Goal: Information Seeking & Learning: Compare options

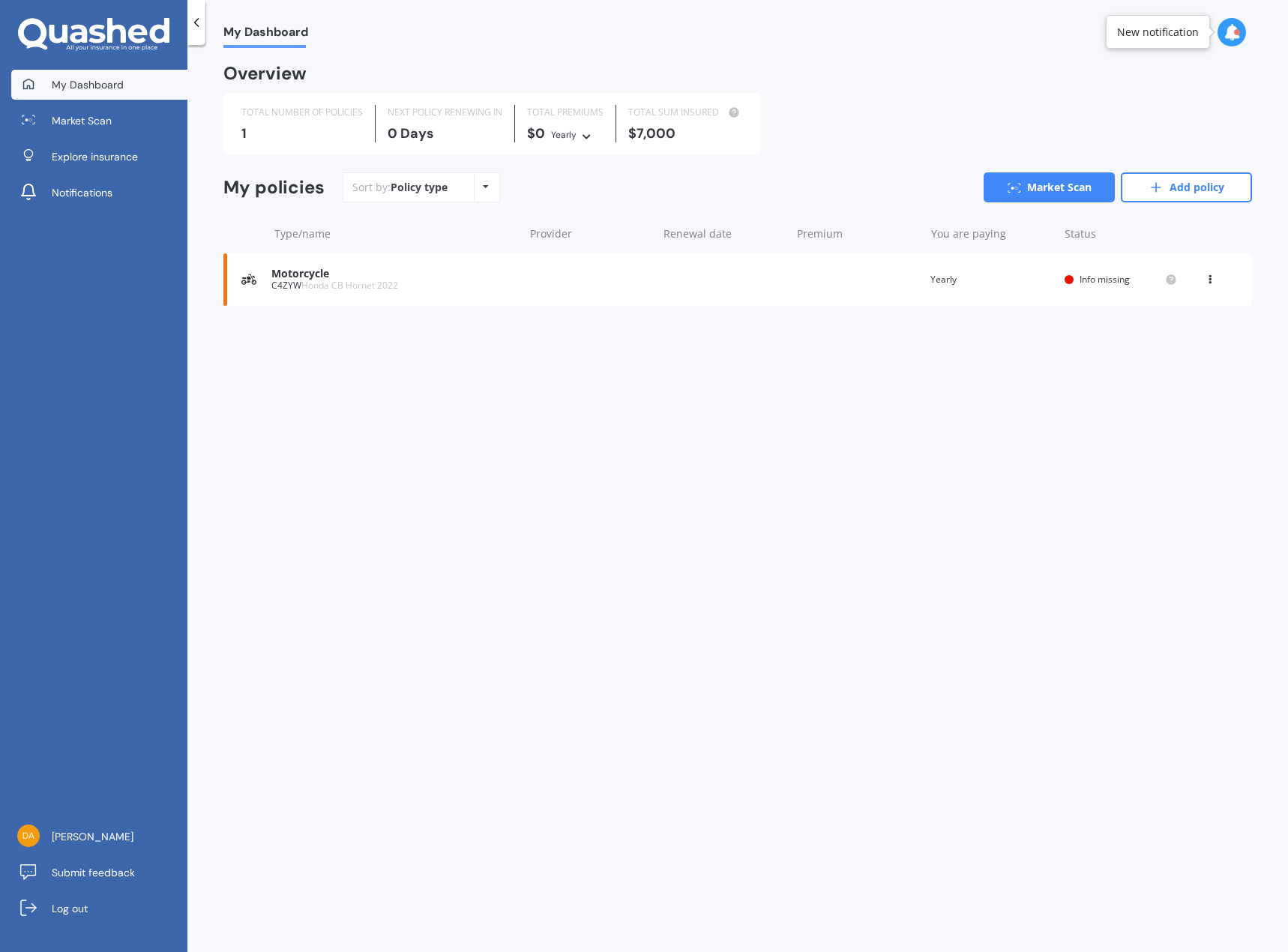
click at [379, 293] on div "Motorcycle C4ZYW Honda CB Hornet 2022 Renewal date Premium You are paying Yearl…" at bounding box center [737, 280] width 1028 height 53
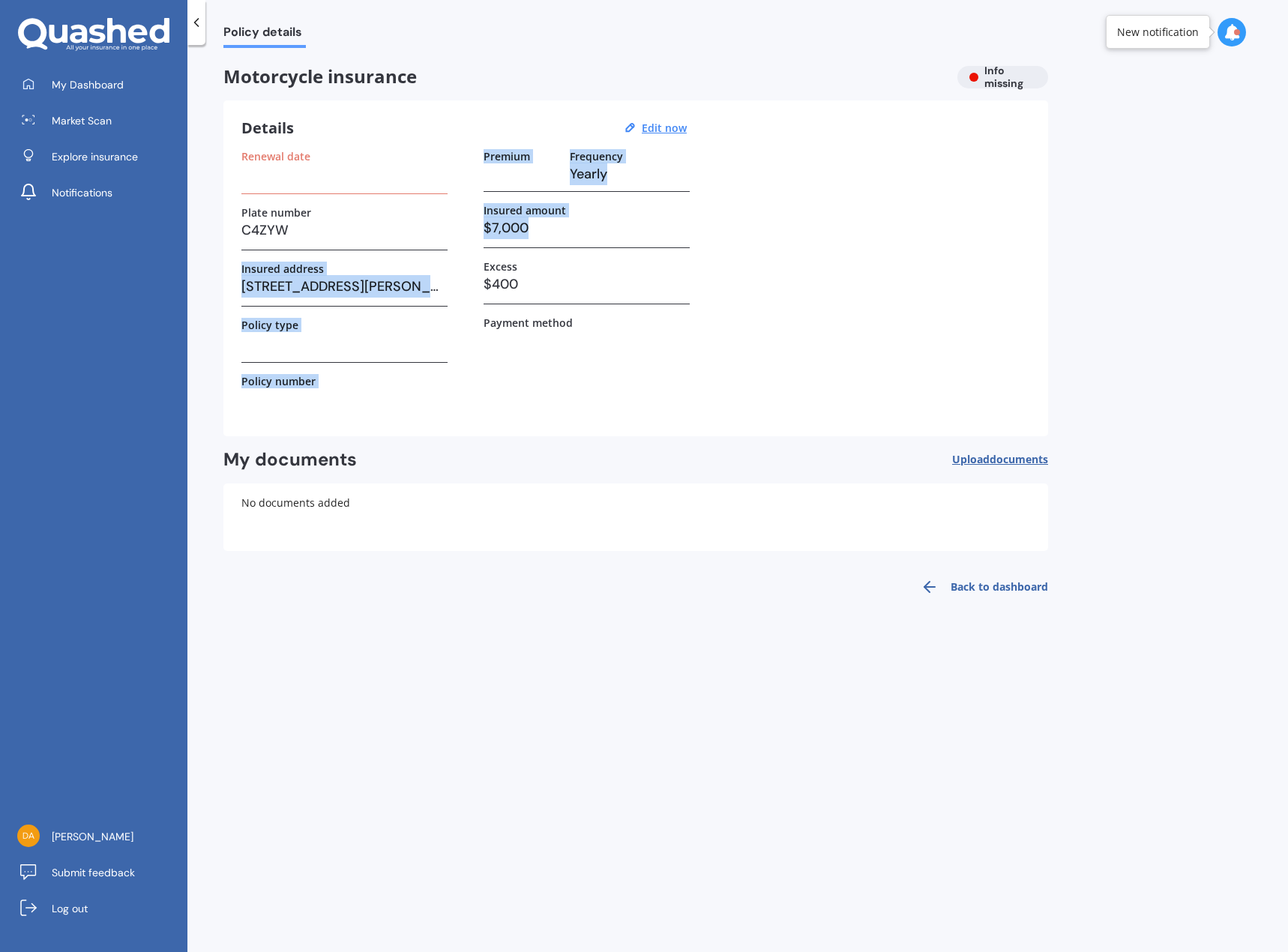
drag, startPoint x: 539, startPoint y: 224, endPoint x: 408, endPoint y: 225, distance: 131.0
click at [408, 225] on div "Renewal date Plate number C4ZYW Insured address [STREET_ADDRESS][PERSON_NAME] P…" at bounding box center [635, 284] width 788 height 269
click at [489, 226] on h3 "$7,000" at bounding box center [586, 228] width 206 height 23
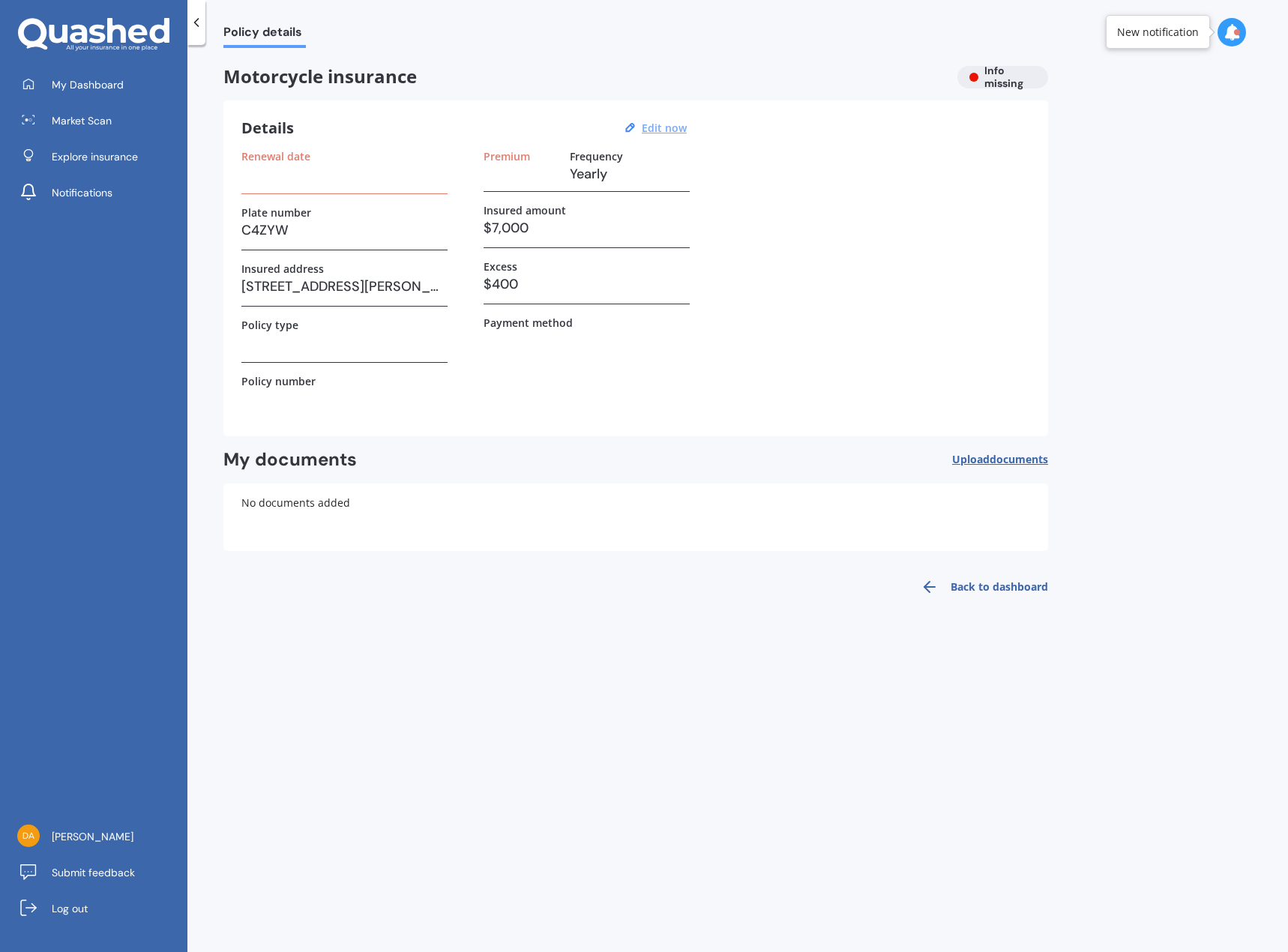
click at [648, 129] on u "Edit now" at bounding box center [664, 127] width 45 height 14
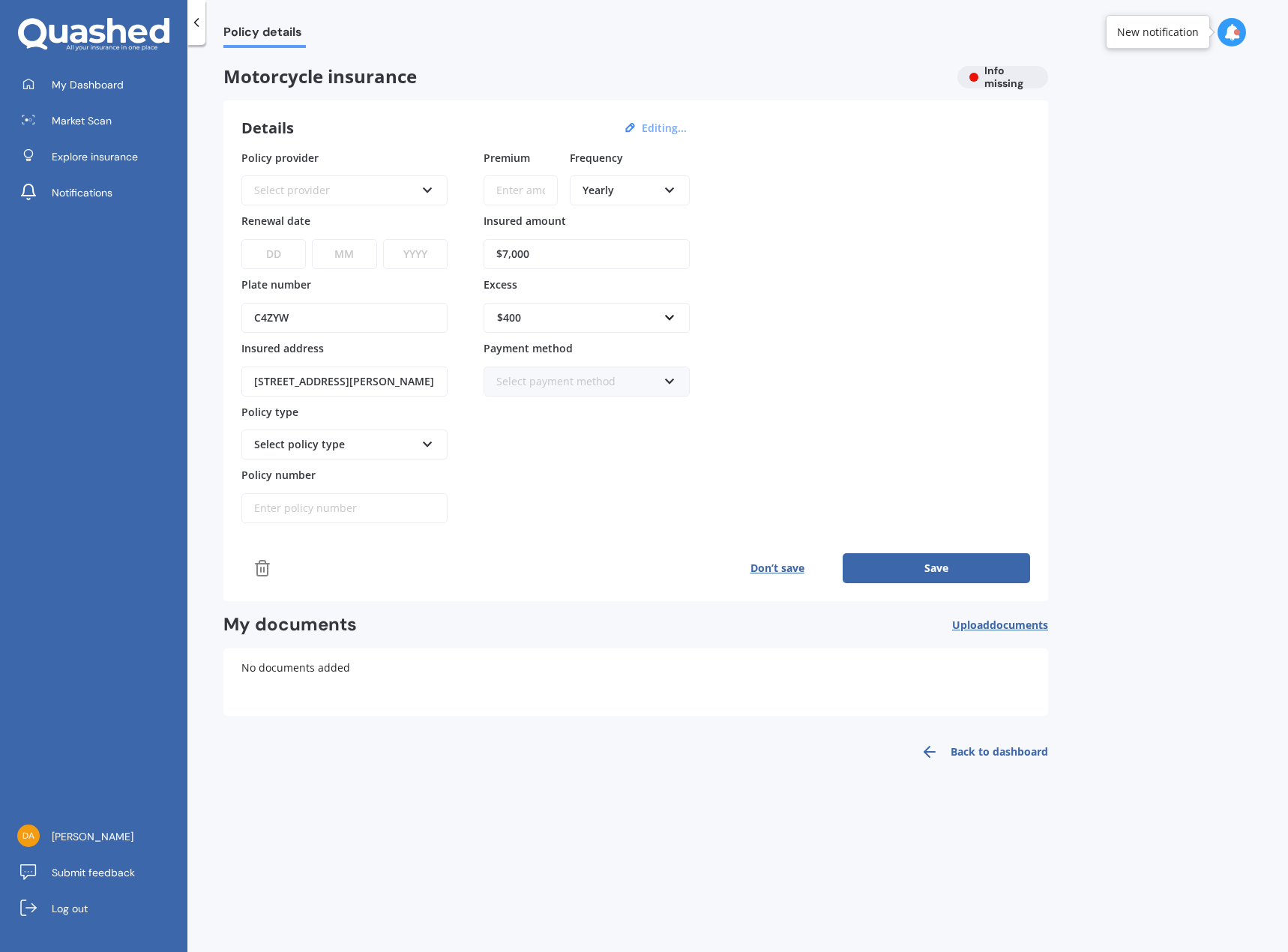
click at [542, 250] on input "$7,000" at bounding box center [586, 254] width 206 height 30
drag, startPoint x: 542, startPoint y: 250, endPoint x: 447, endPoint y: 256, distance: 95.2
click at [447, 256] on div "Policy provider Select provider AA AMI AMP ANZ Assurant MAS Other Star Insure S…" at bounding box center [635, 337] width 788 height 374
type input "$6,000"
click at [659, 317] on input "text" at bounding box center [581, 318] width 192 height 29
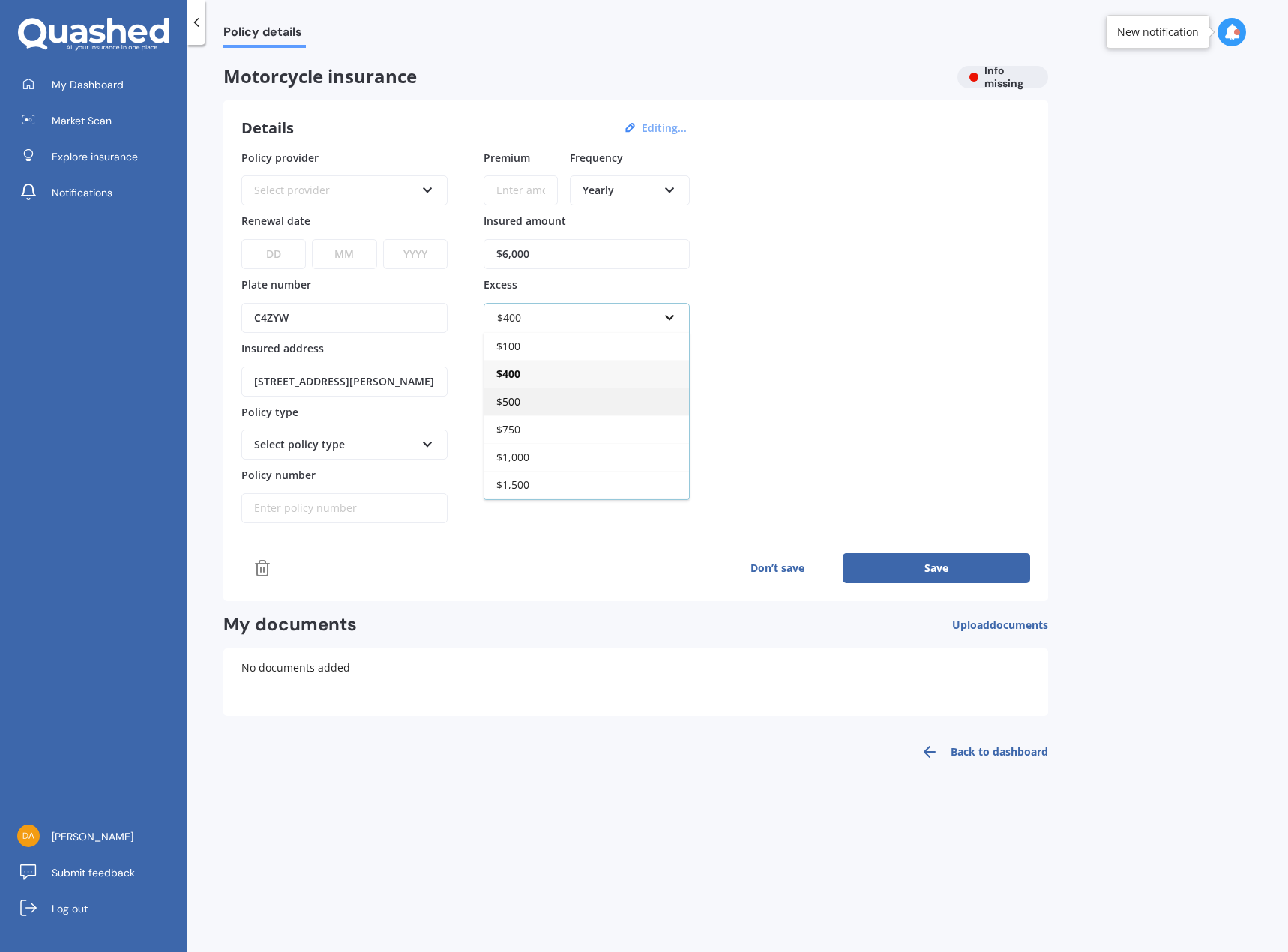
click at [522, 388] on div "$500" at bounding box center [586, 401] width 204 height 28
click at [927, 562] on button "Save" at bounding box center [936, 568] width 187 height 30
click at [403, 444] on div "Select policy type" at bounding box center [335, 444] width 161 height 17
click at [415, 440] on div "Select policy type" at bounding box center [344, 444] width 206 height 30
click at [429, 442] on icon at bounding box center [427, 441] width 13 height 11
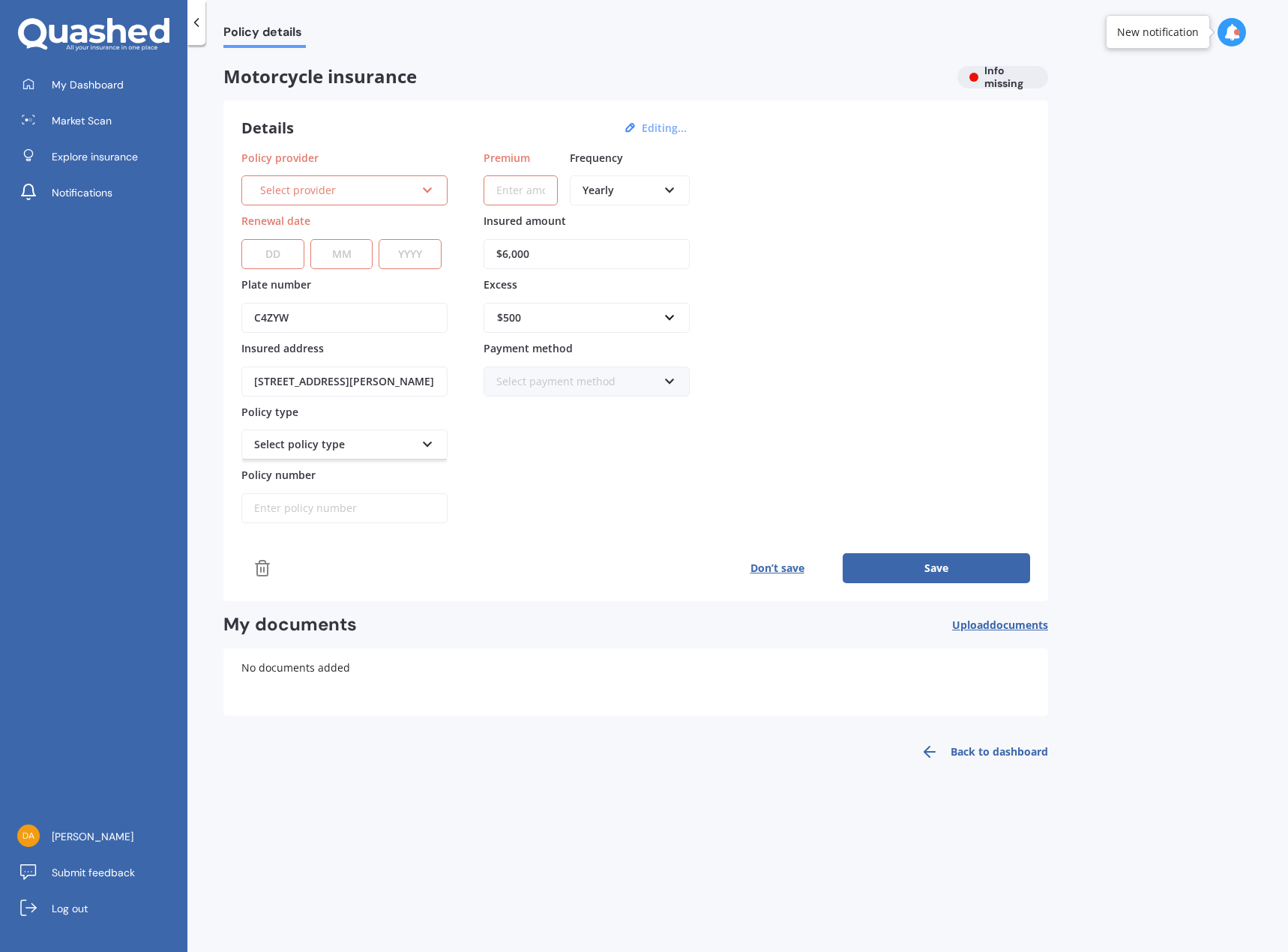
click at [695, 507] on div "Policy provider Select provider AA AMI AMP ANZ Assurant MAS Other Star Insure S…" at bounding box center [635, 337] width 788 height 374
click at [402, 189] on div "Select provider" at bounding box center [338, 190] width 155 height 17
click at [404, 189] on div "AA" at bounding box center [338, 190] width 155 height 17
click at [131, 119] on link "Market Scan" at bounding box center [99, 121] width 176 height 30
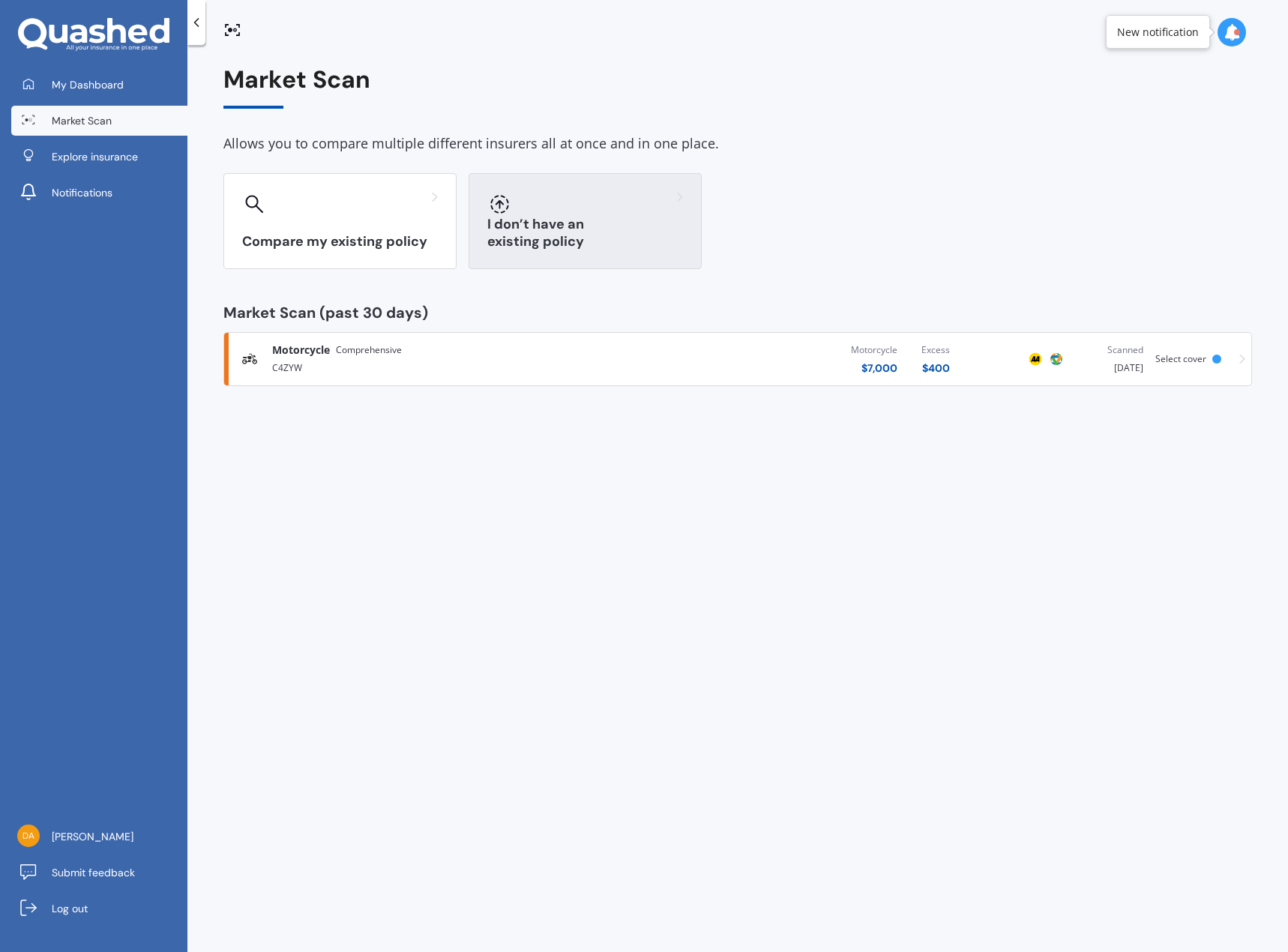
click at [543, 231] on div "I don’t have an existing policy" at bounding box center [585, 220] width 233 height 96
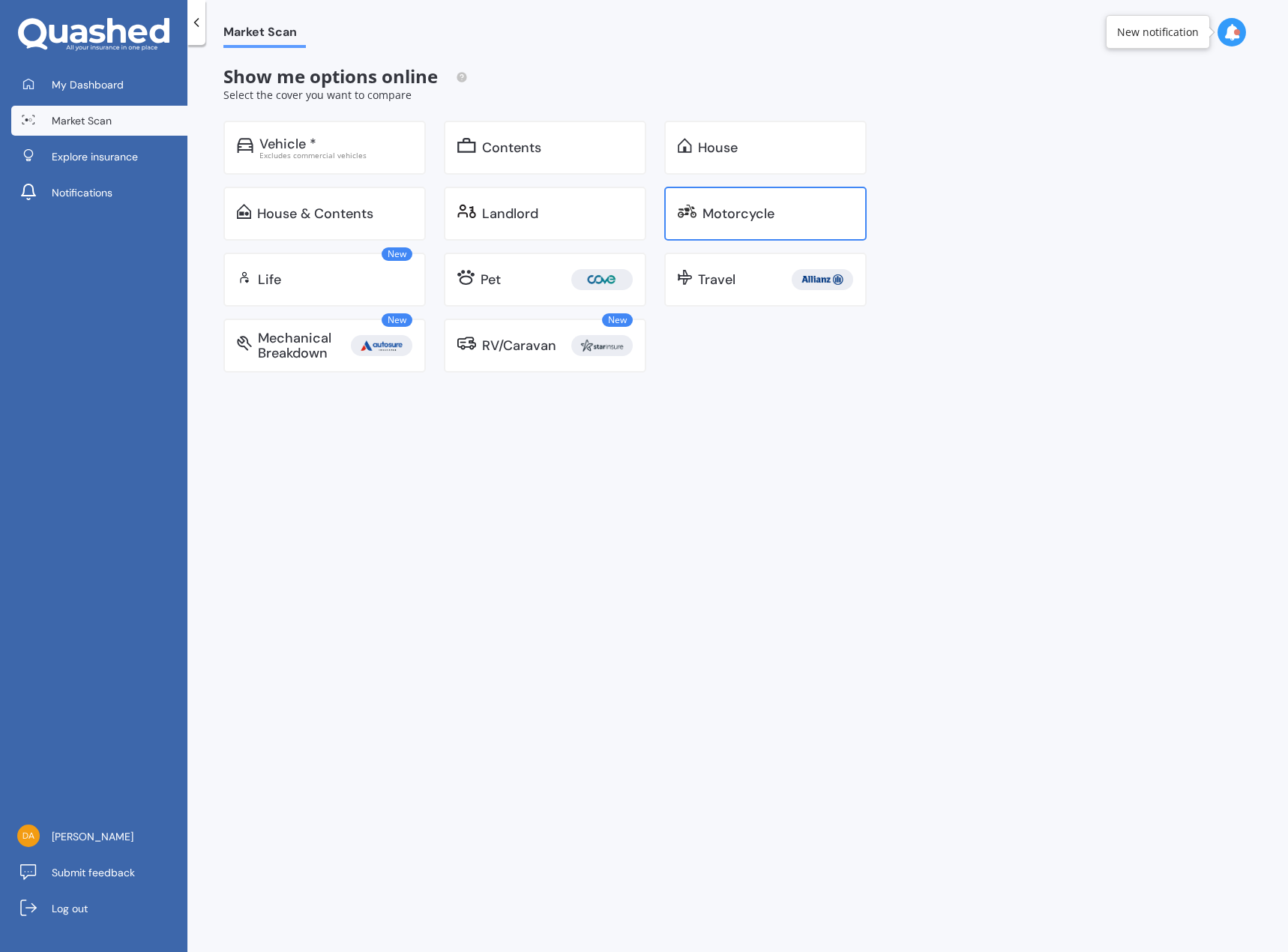
click at [713, 223] on div "Motorcycle" at bounding box center [765, 213] width 202 height 54
select select "05"
select select "02"
select select "1974"
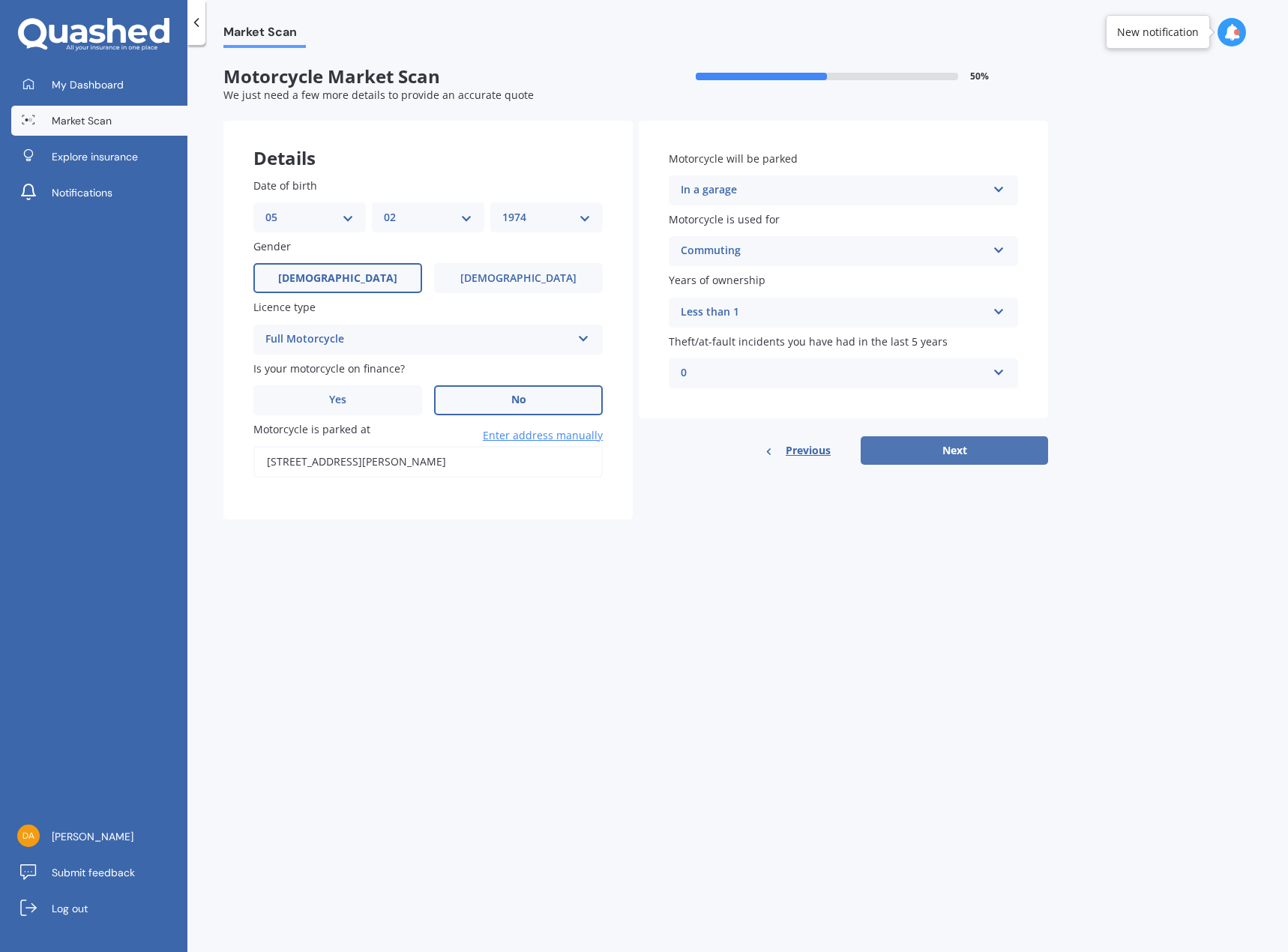
click at [891, 451] on button "Next" at bounding box center [954, 450] width 187 height 29
type input "[STREET_ADDRESS][PERSON_NAME]"
click at [883, 444] on button "Next" at bounding box center [954, 450] width 187 height 29
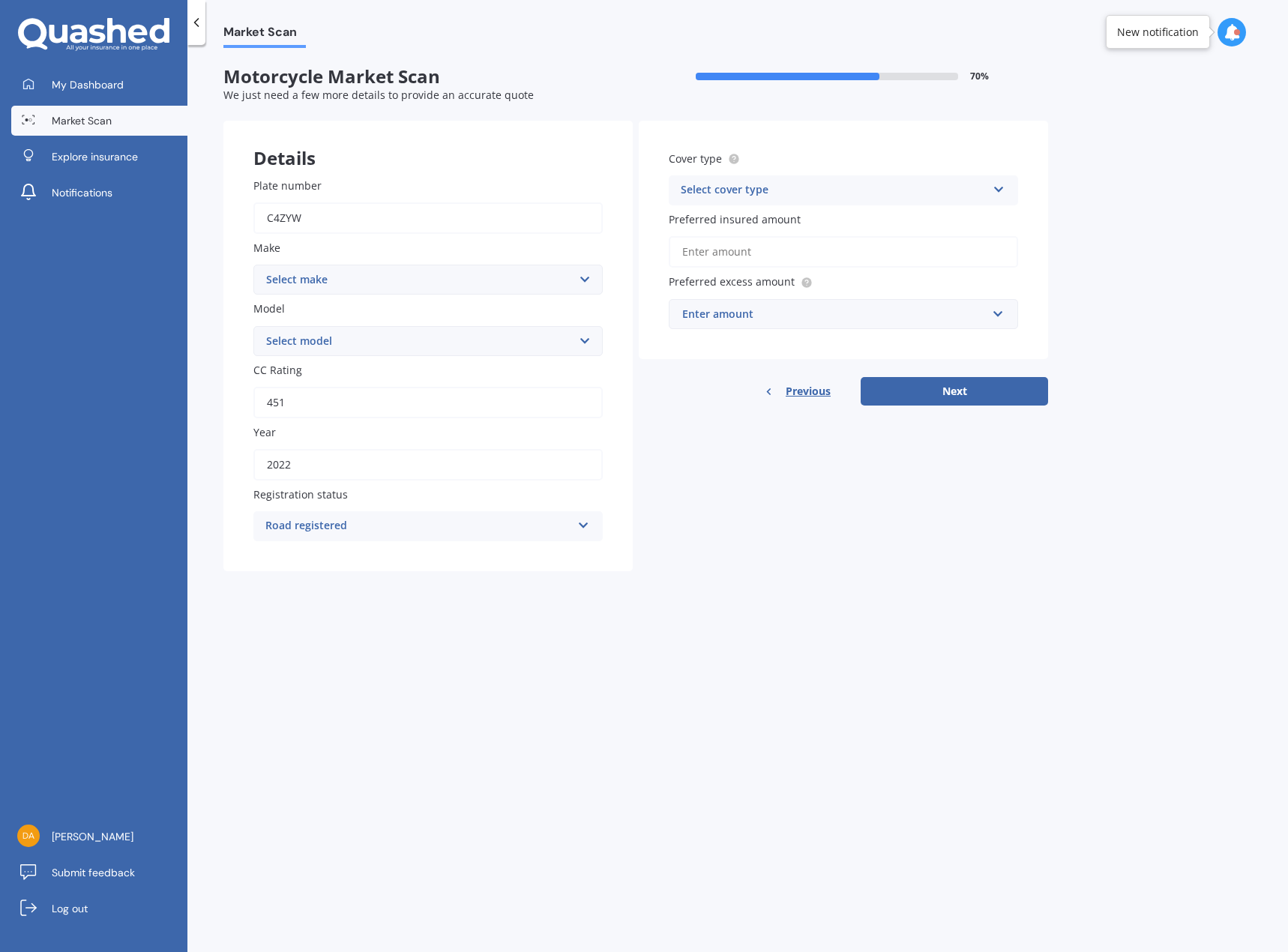
click at [312, 274] on select "Select make Ace Adly Aeon AJP American Iron Horse Aprilia Arrow Baotian [PERSON…" at bounding box center [428, 280] width 349 height 30
select select "Honda"
click at [254, 265] on select "Select make Ace Adly Aeon AJP American Iron Horse Aprilia Arrow Baotian [PERSON…" at bounding box center [428, 280] width 349 height 30
click at [318, 349] on select "Select model ADV Africa Twin Big Red Big Ruckus C ZZ CB CB Hornet CB Jade CB Pr…" at bounding box center [428, 341] width 349 height 30
select select "CB Hornet"
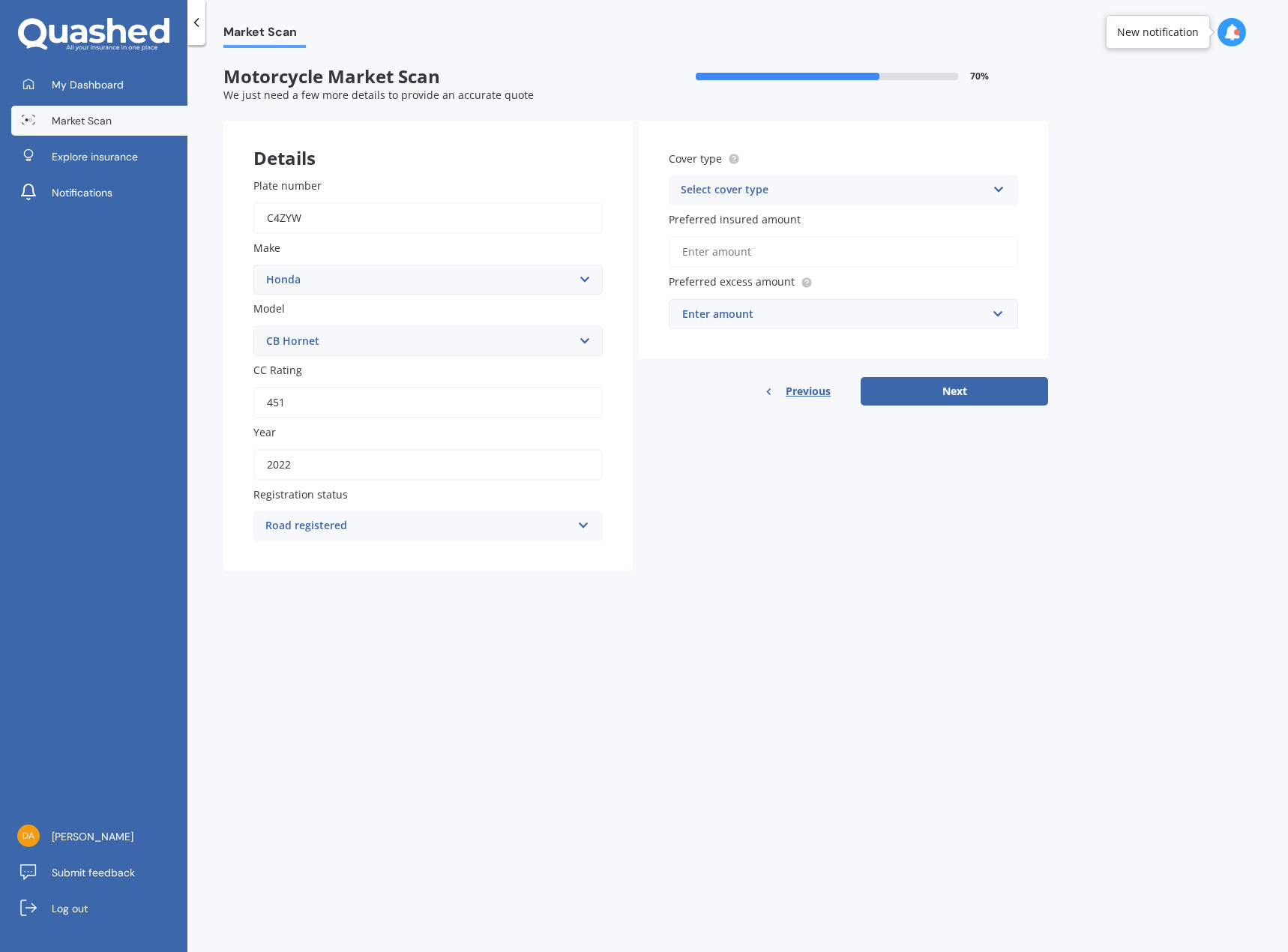
click at [254, 326] on select "Select model ADV Africa Twin Big Red Big Ruckus C ZZ CB CB Hornet CB Jade CB Pr…" at bounding box center [428, 341] width 349 height 30
click at [808, 189] on div "Select cover type" at bounding box center [833, 190] width 306 height 18
click at [747, 222] on span "Comprehensive" at bounding box center [721, 219] width 79 height 14
click at [731, 250] on input "Preferred insured amount" at bounding box center [843, 252] width 349 height 32
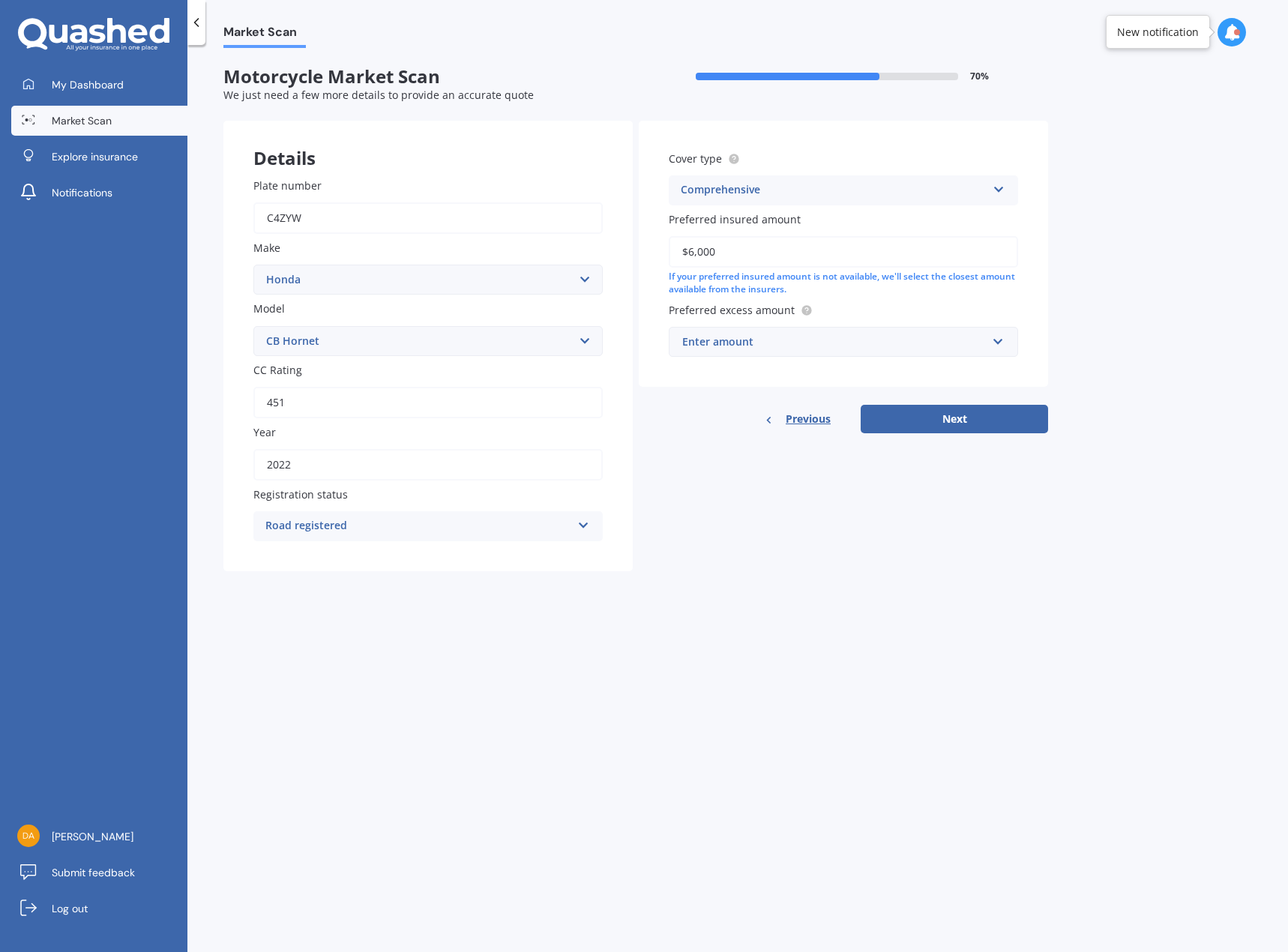
type input "$6,000"
click at [706, 332] on input "text" at bounding box center [838, 342] width 336 height 29
click at [687, 415] on div "$500" at bounding box center [843, 425] width 348 height 28
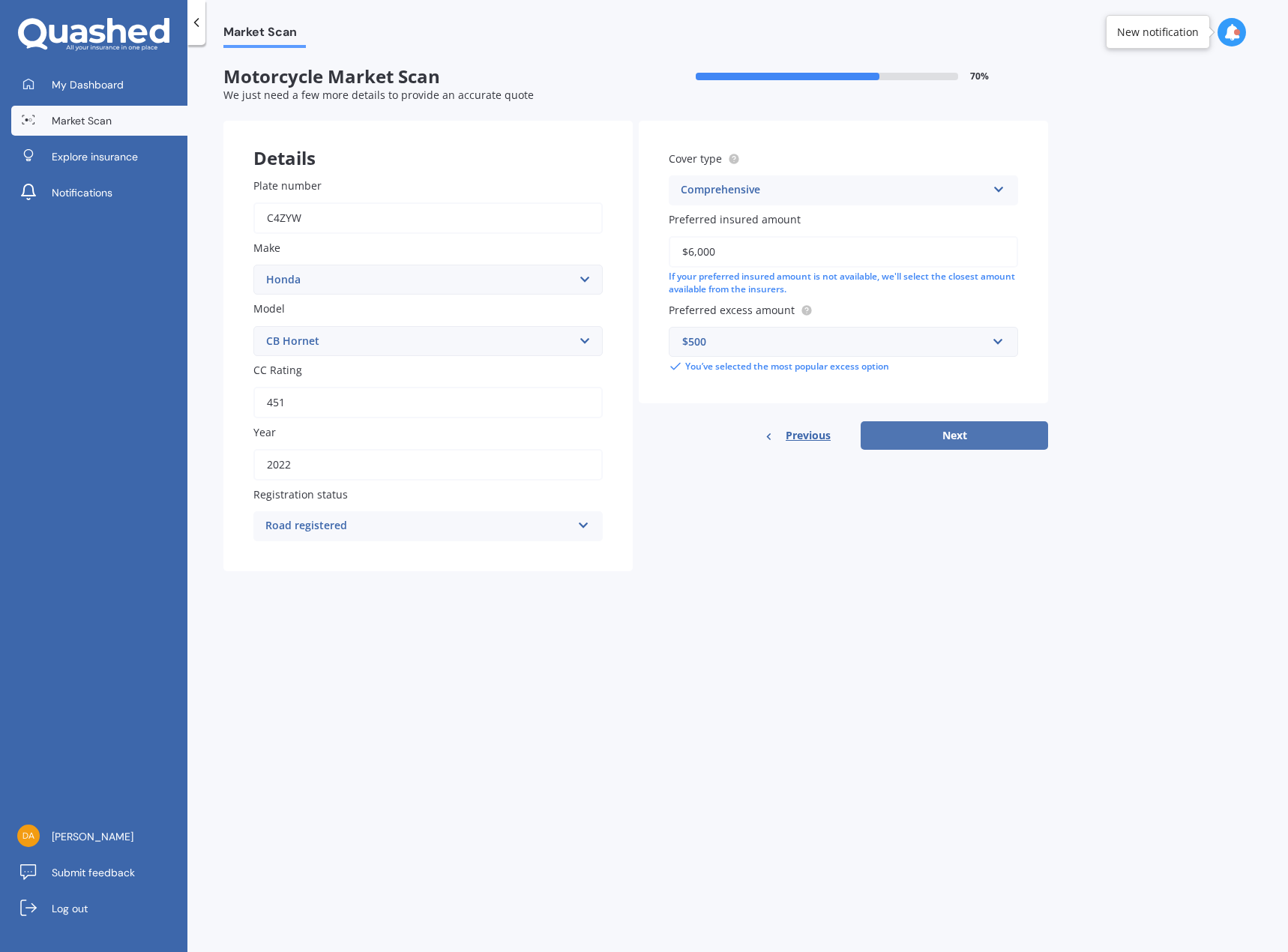
click at [951, 425] on button "Next" at bounding box center [954, 435] width 187 height 29
select select "05"
select select "02"
select select "1974"
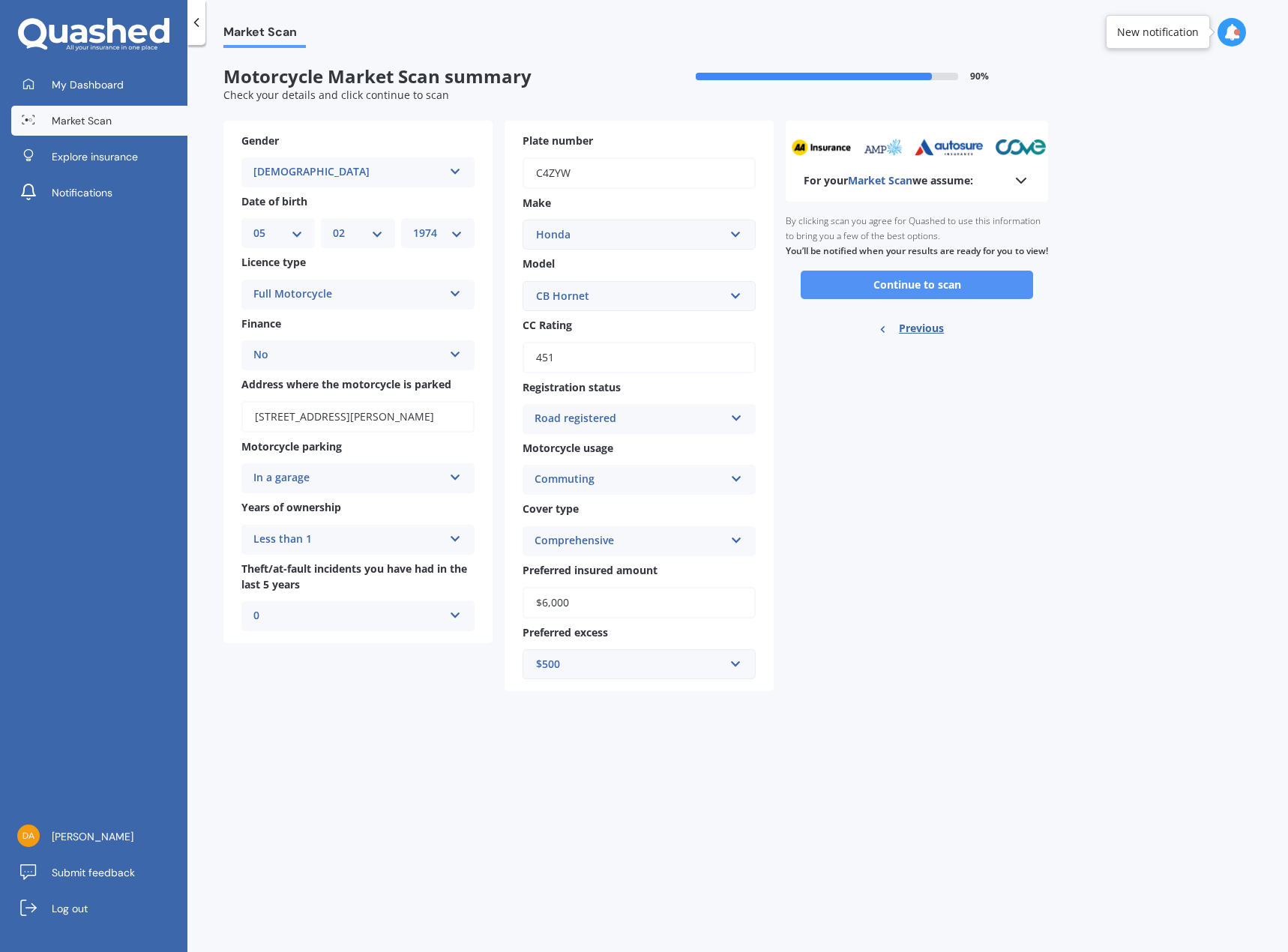
click at [862, 299] on button "Continue to scan" at bounding box center [917, 285] width 232 height 29
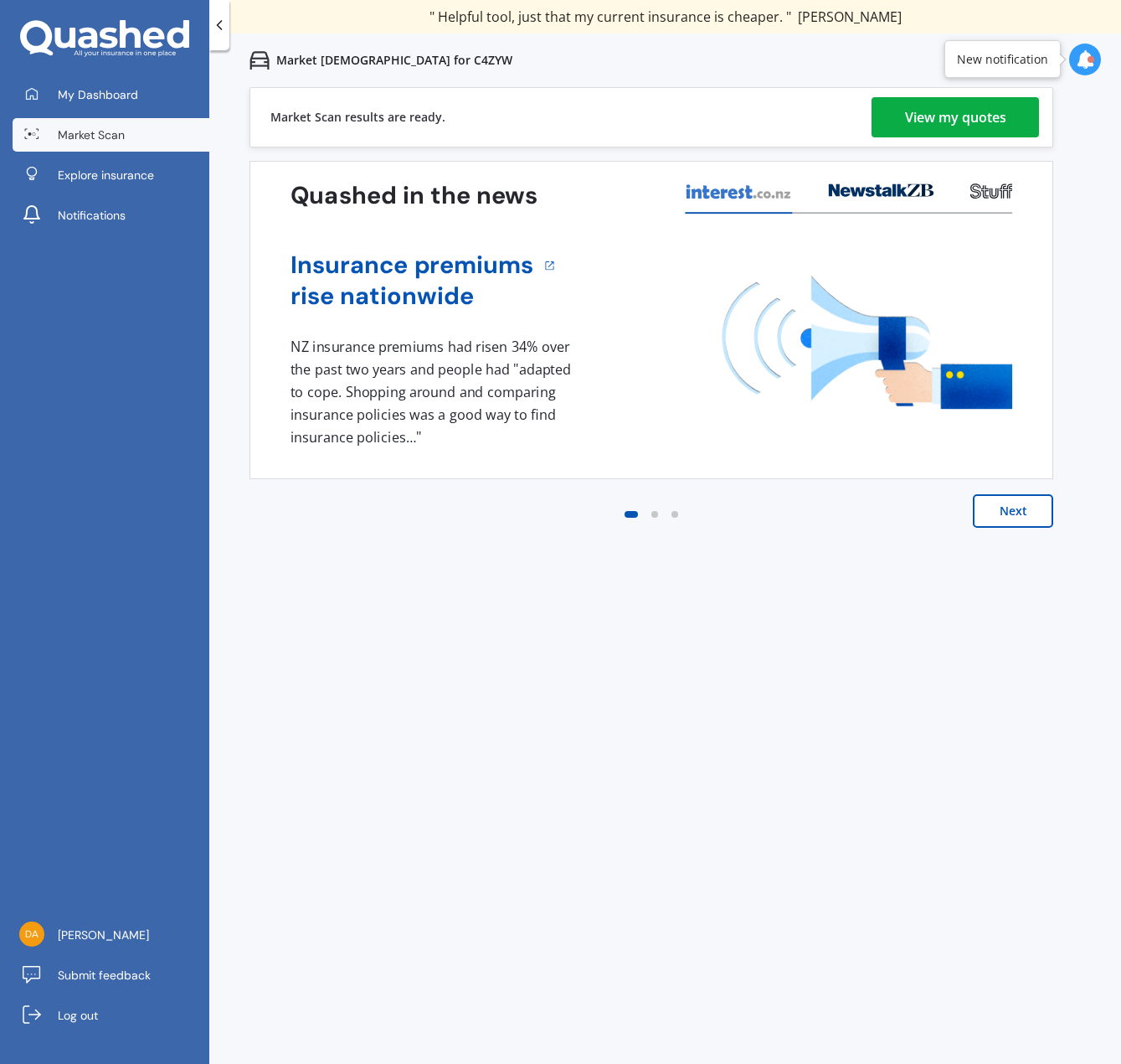
click at [965, 113] on div "View my quotes" at bounding box center [956, 117] width 101 height 40
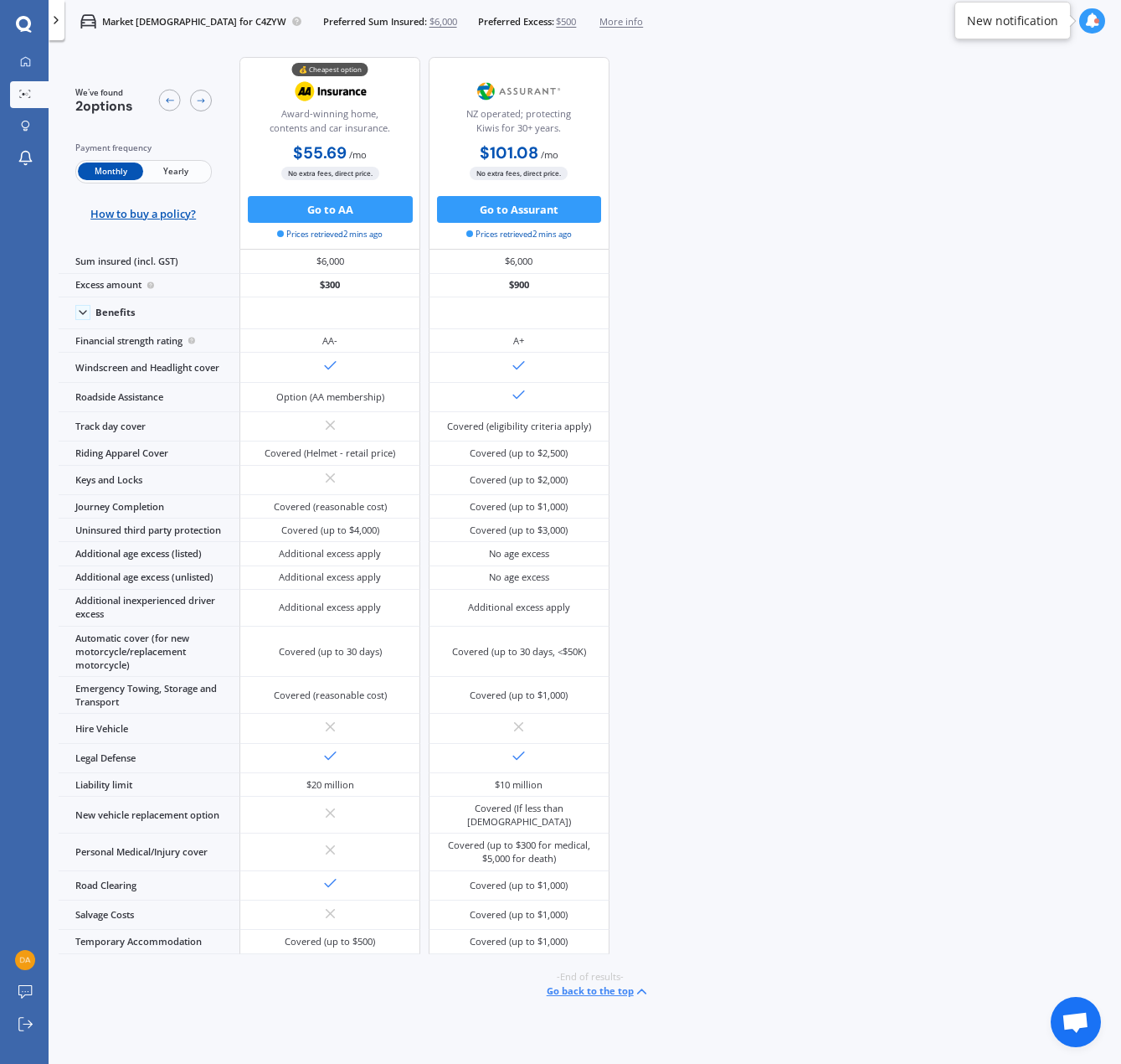
click at [174, 169] on span "Yearly" at bounding box center [175, 171] width 65 height 18
click at [113, 165] on span "Monthly" at bounding box center [110, 171] width 65 height 18
click at [590, 985] on button "Go back to the top" at bounding box center [598, 991] width 103 height 16
click at [62, 24] on icon at bounding box center [56, 20] width 13 height 13
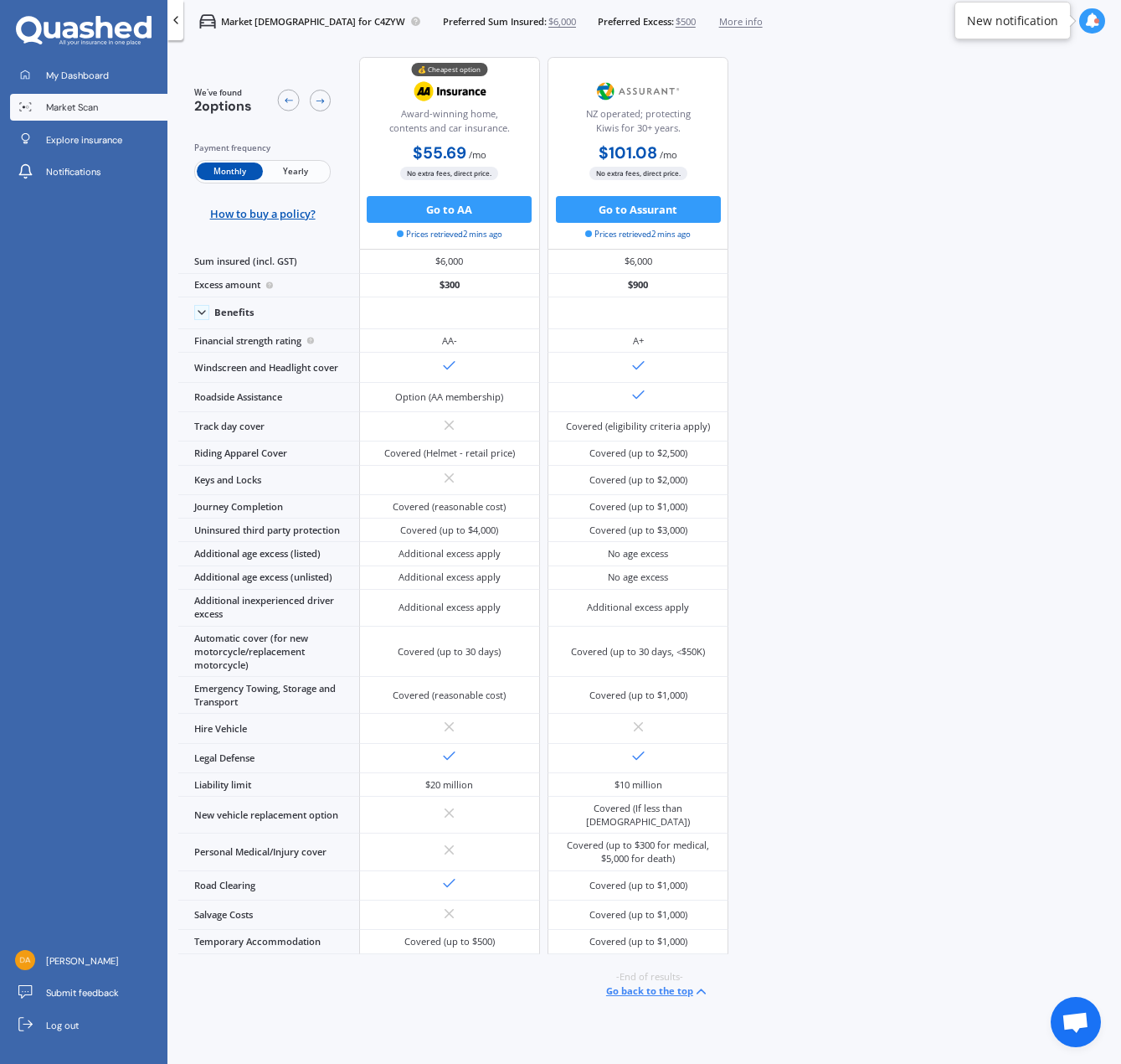
click at [183, 19] on div at bounding box center [175, 20] width 16 height 40
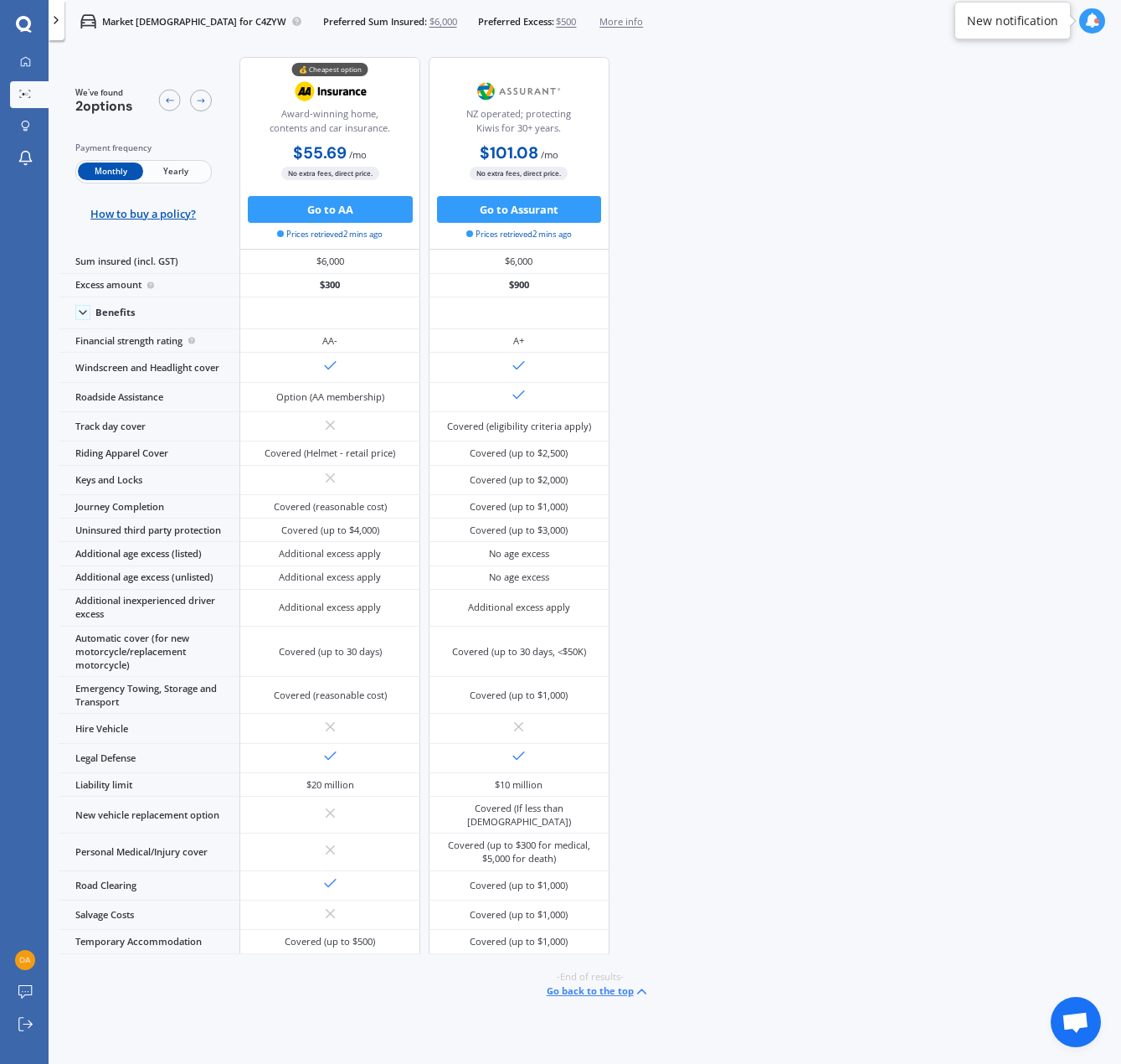
click at [183, 19] on p "Market [DEMOGRAPHIC_DATA] for C4ZYW" at bounding box center [194, 22] width 185 height 13
click at [323, 19] on span "Preferred Sum Insured:" at bounding box center [374, 22] width 104 height 13
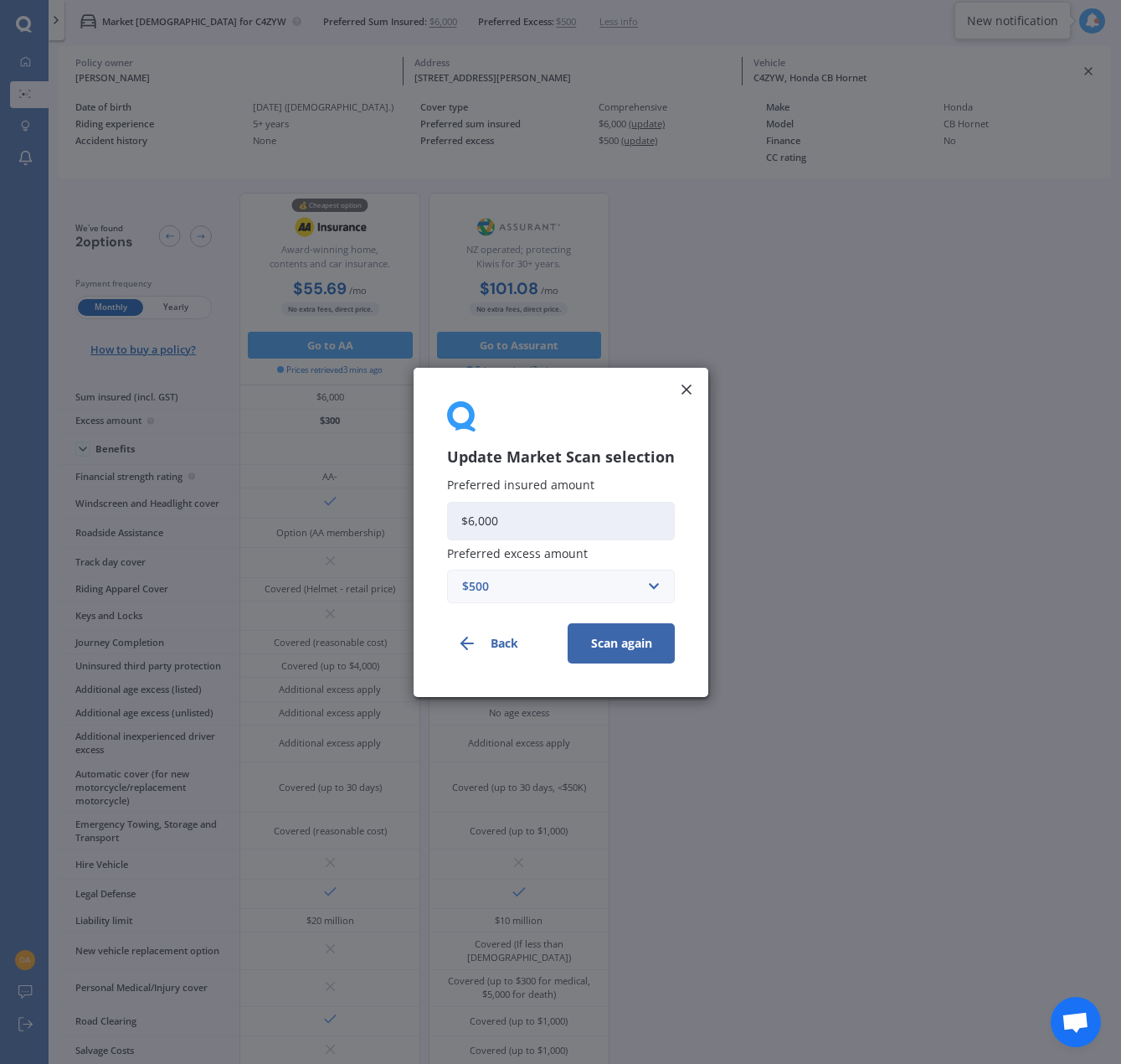
click at [518, 636] on button "Back" at bounding box center [501, 642] width 107 height 40
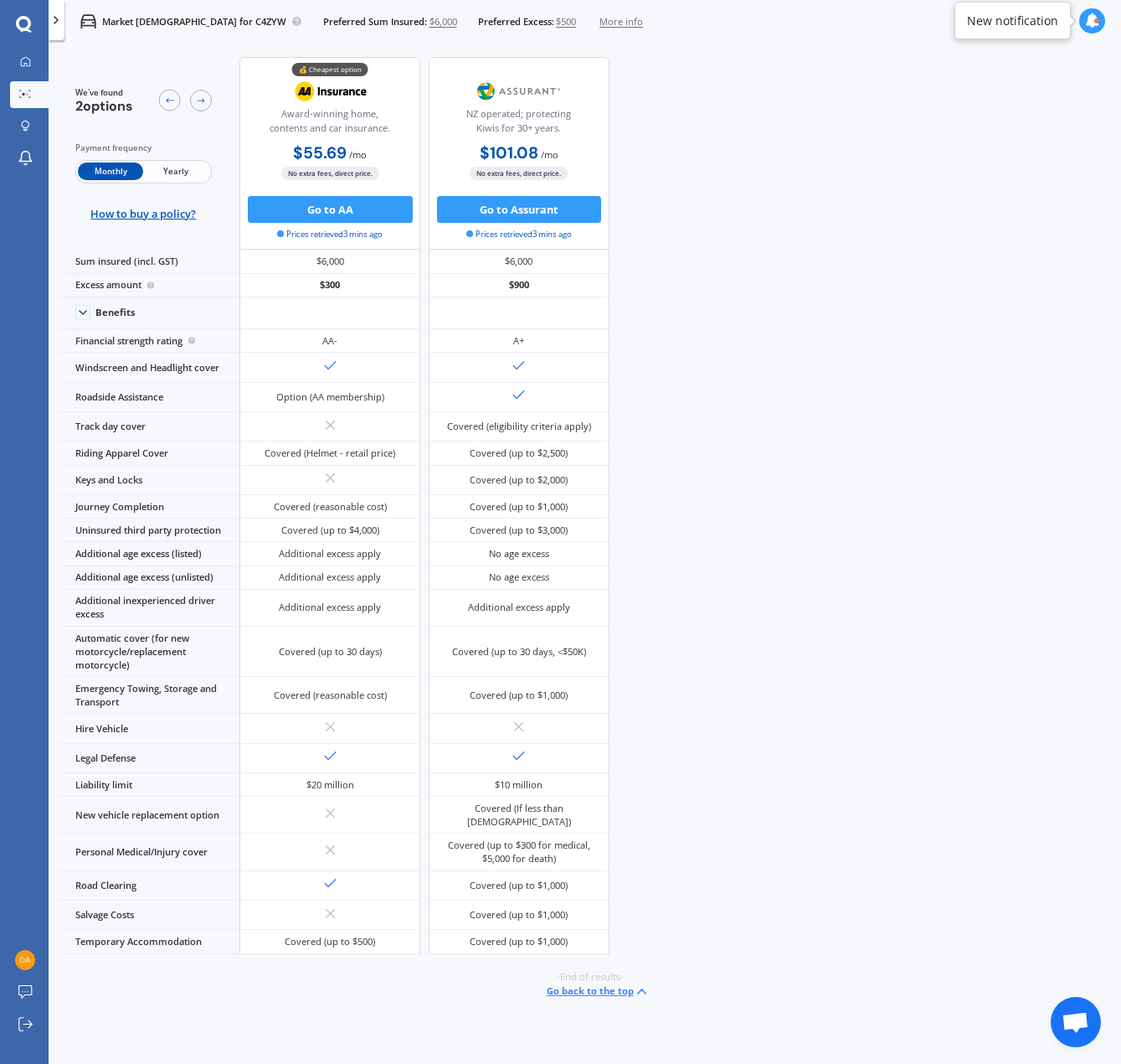
click at [599, 28] on span "More info" at bounding box center [621, 22] width 44 height 13
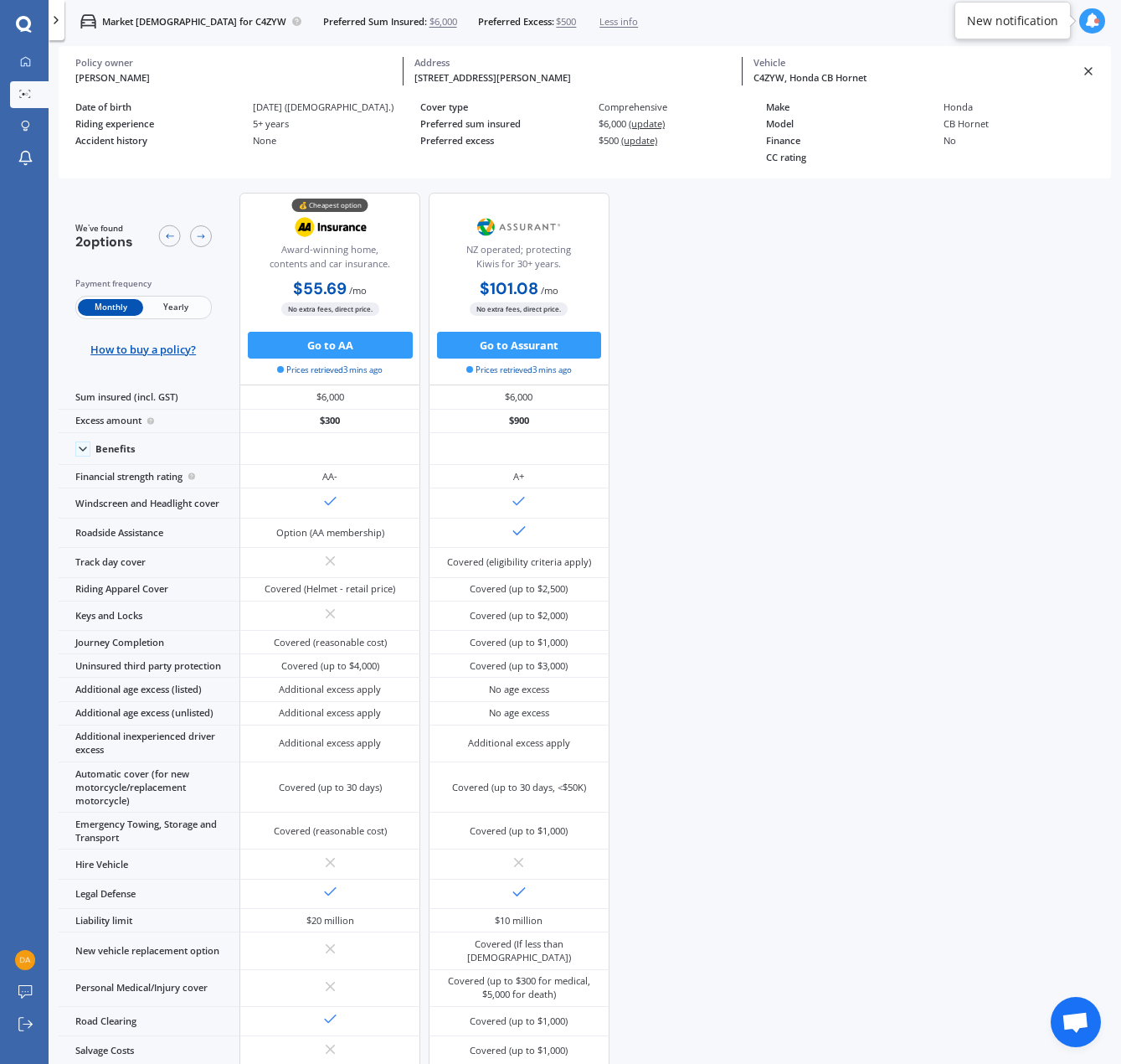
click at [610, 109] on div "Comprehensive" at bounding box center [682, 106] width 168 height 11
click at [712, 334] on div "We've found 2 options Payment frequency Monthly Yearly How to buy a policy? 💰 C…" at bounding box center [590, 624] width 1063 height 884
click at [21, 72] on link "My Dashboard" at bounding box center [30, 63] width 39 height 27
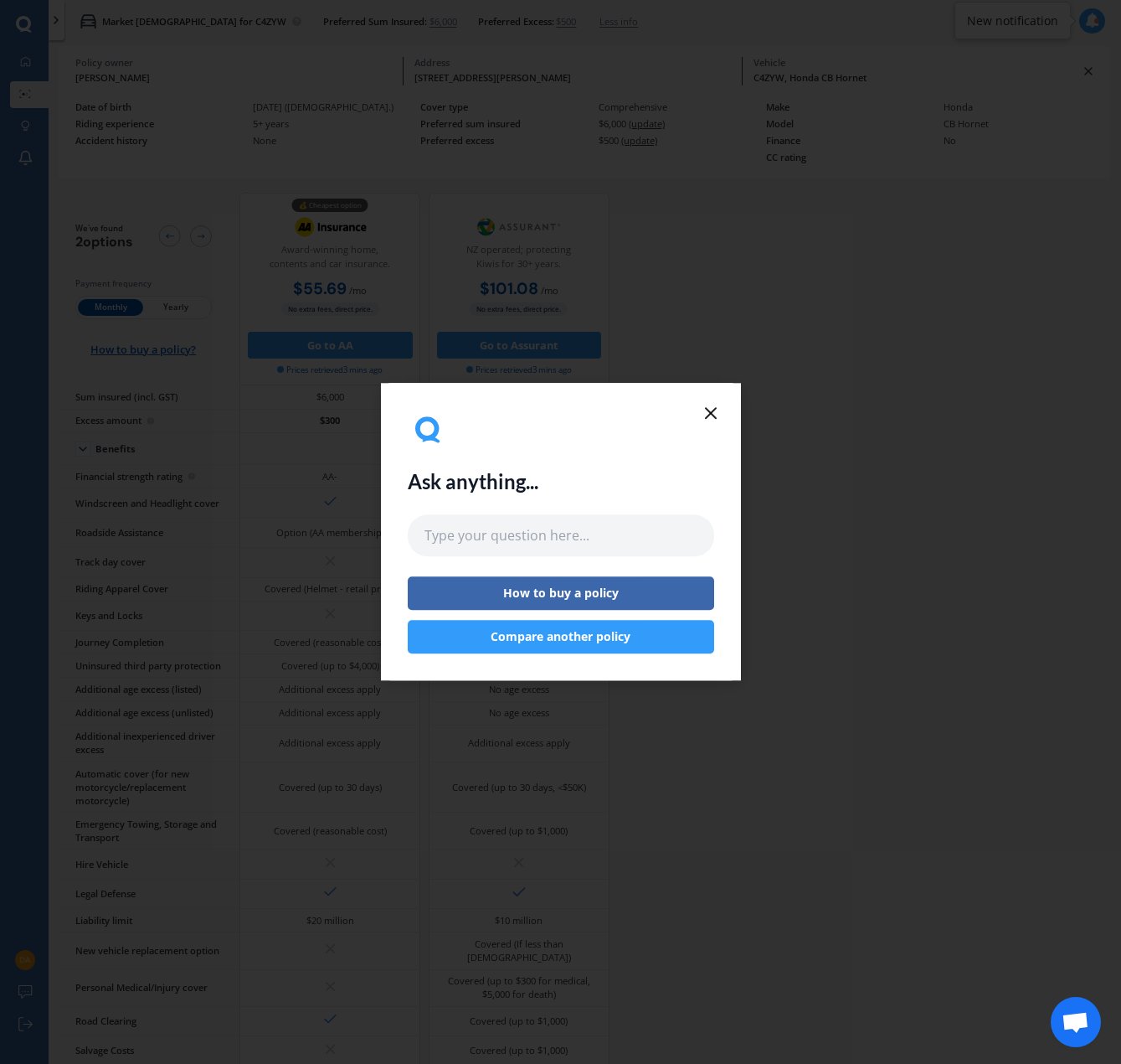
click at [716, 413] on icon at bounding box center [711, 413] width 20 height 20
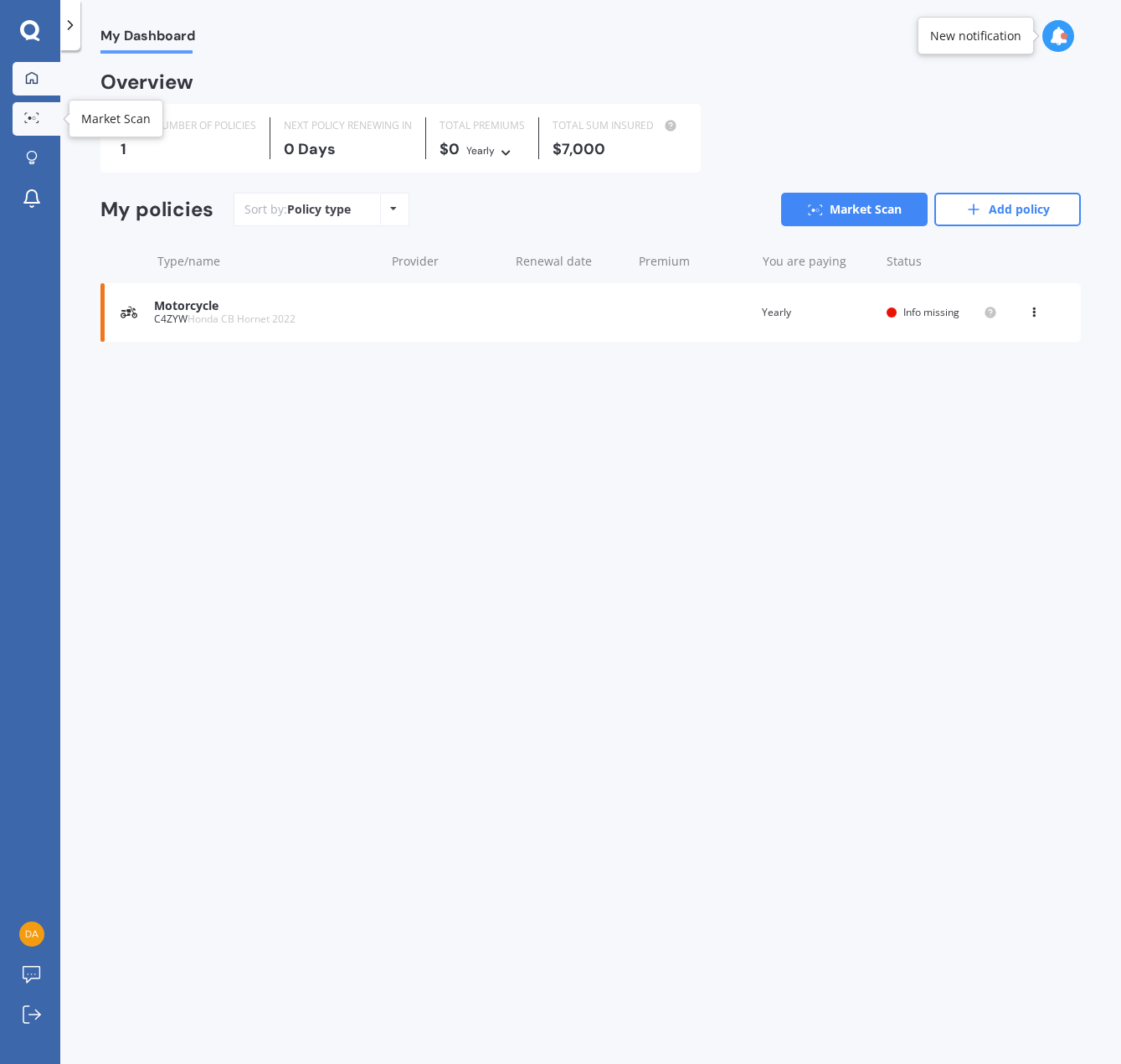
click at [48, 119] on link "Market Scan" at bounding box center [36, 119] width 48 height 34
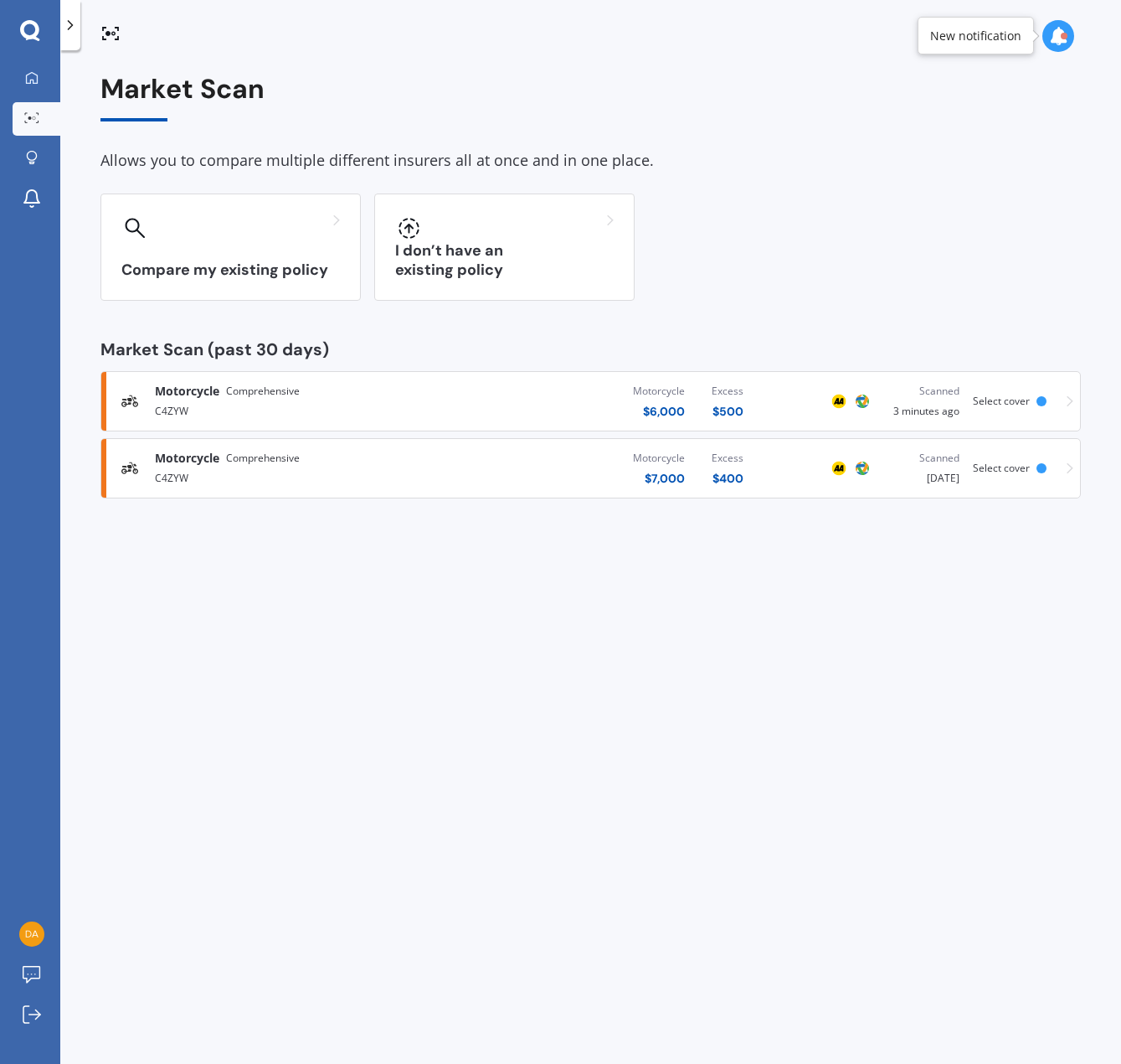
click at [295, 404] on div "C4ZYW" at bounding box center [298, 410] width 285 height 20
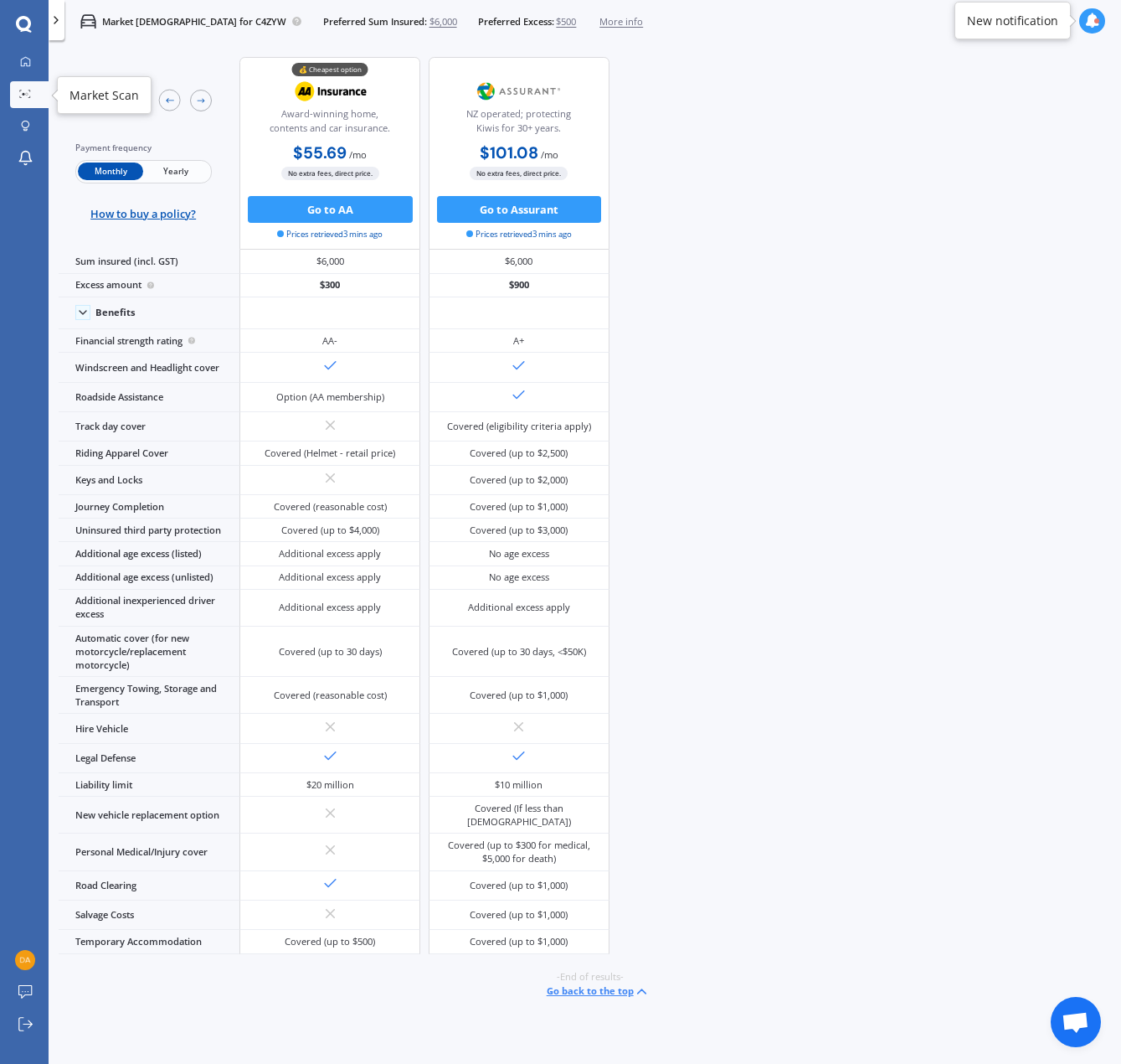
click at [37, 99] on link "Market Scan" at bounding box center [30, 94] width 39 height 27
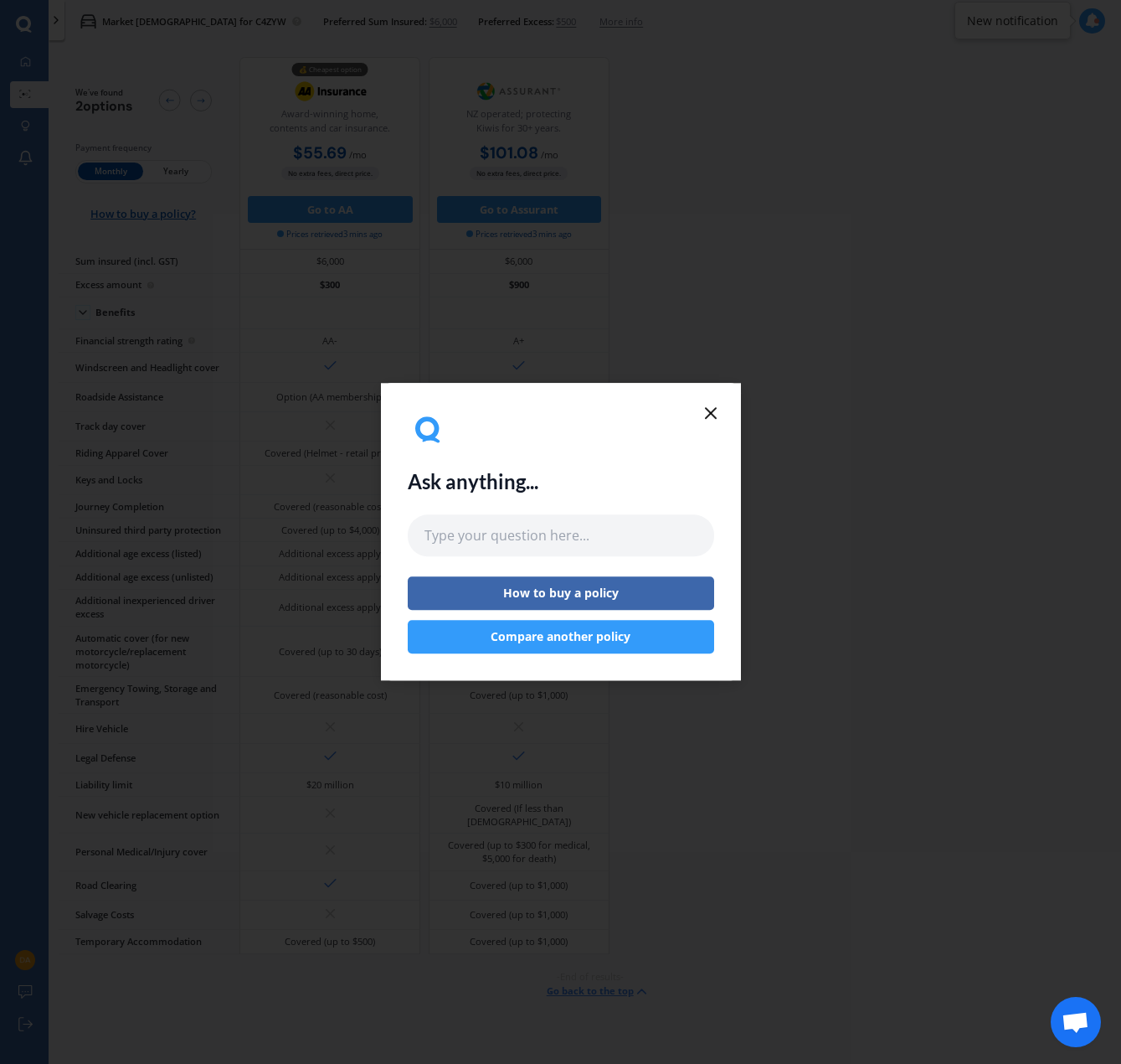
click at [711, 408] on icon at bounding box center [711, 413] width 20 height 20
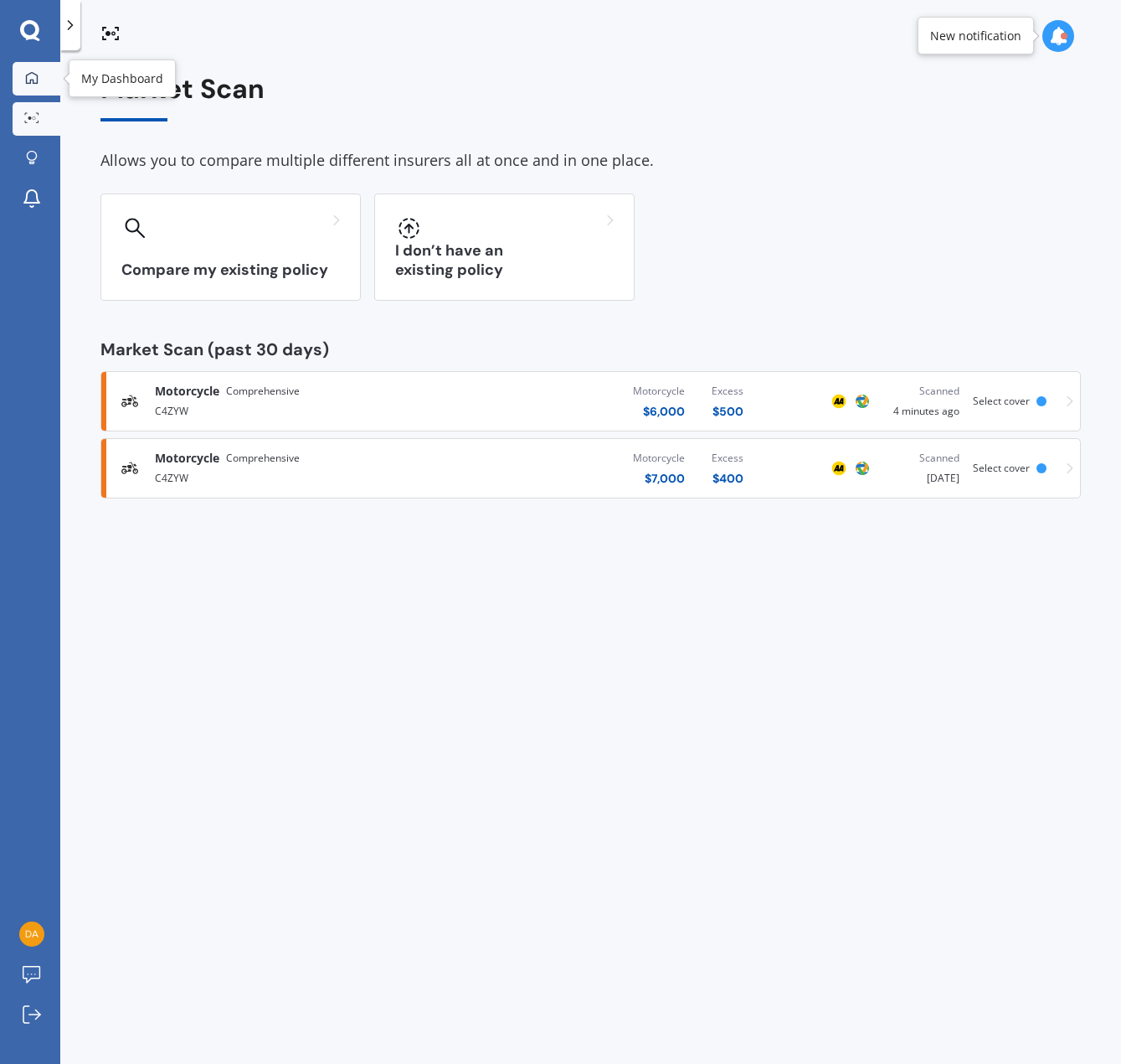
click at [36, 84] on div at bounding box center [32, 78] width 25 height 15
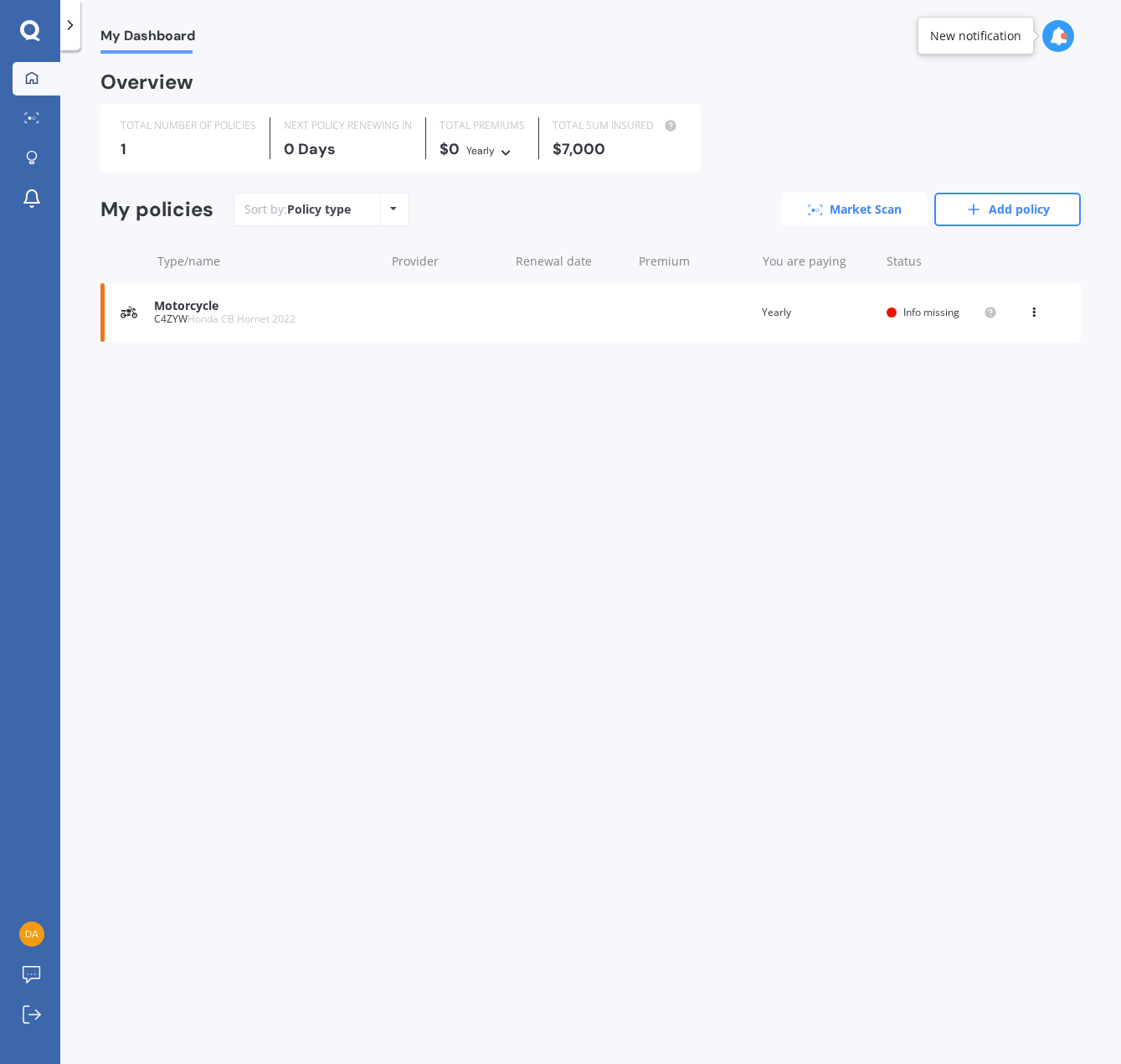
click at [871, 207] on link "Market Scan" at bounding box center [855, 210] width 147 height 34
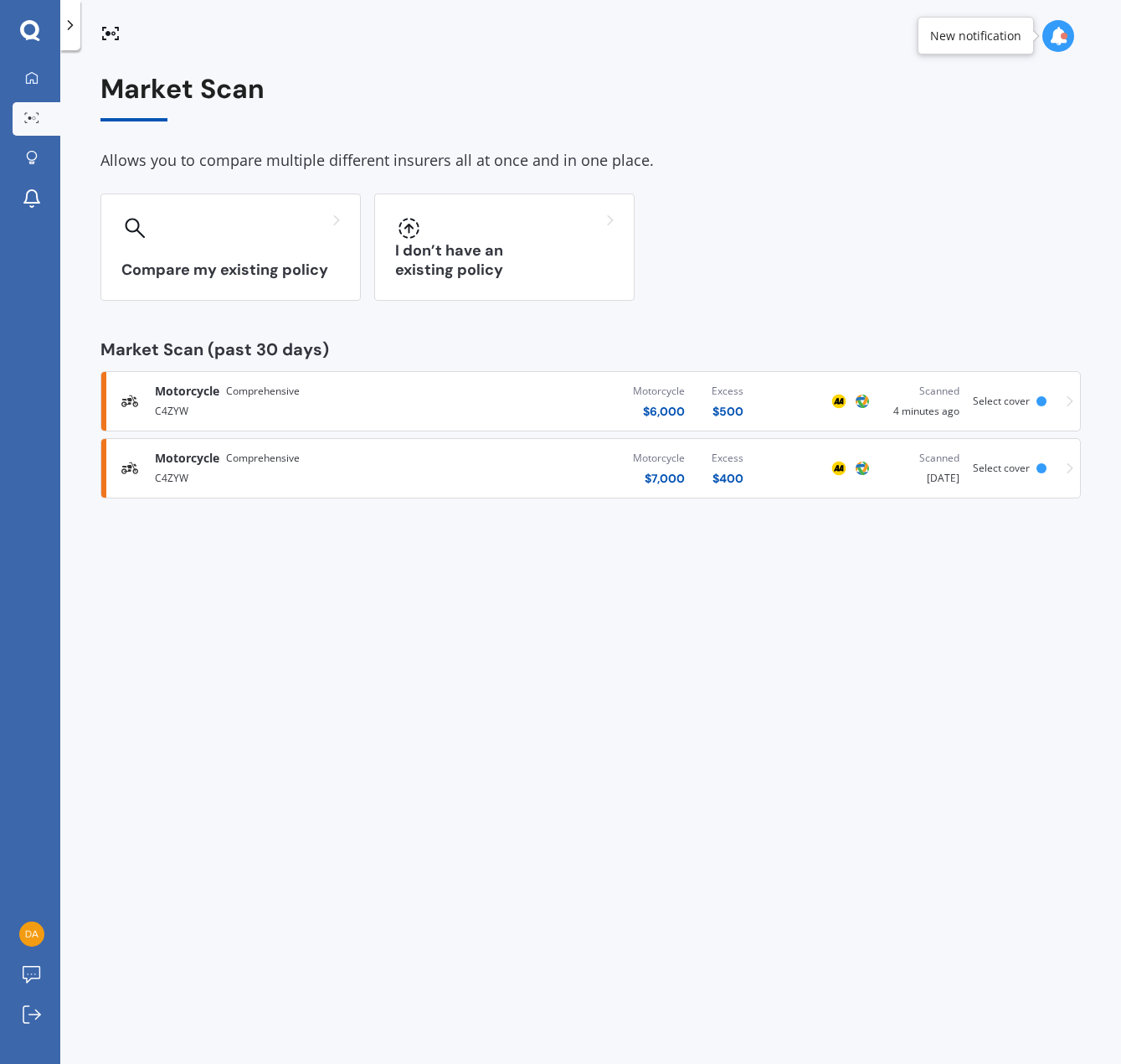
click at [1073, 406] on icon at bounding box center [1070, 401] width 7 height 12
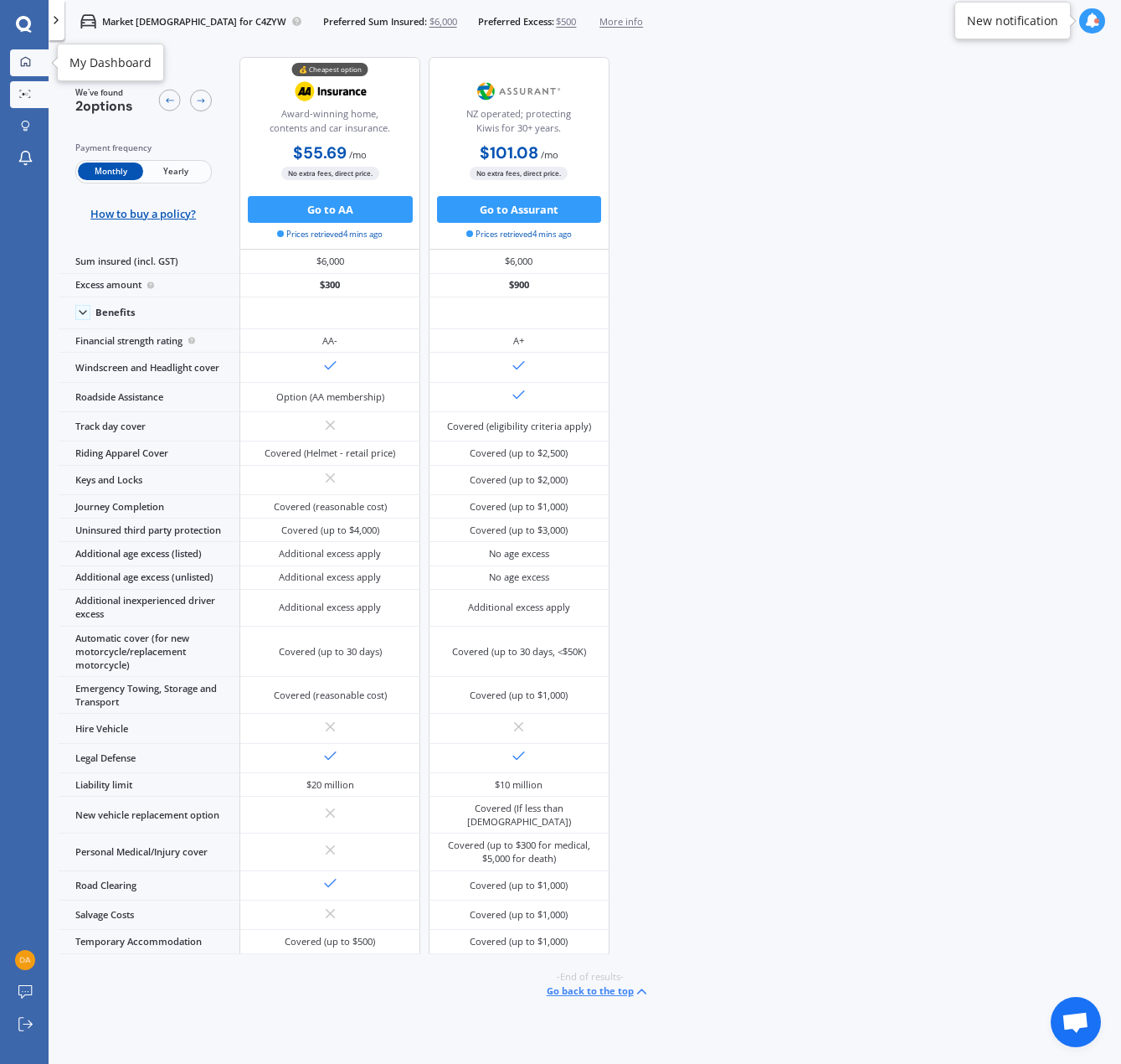
click at [34, 59] on div at bounding box center [25, 62] width 20 height 13
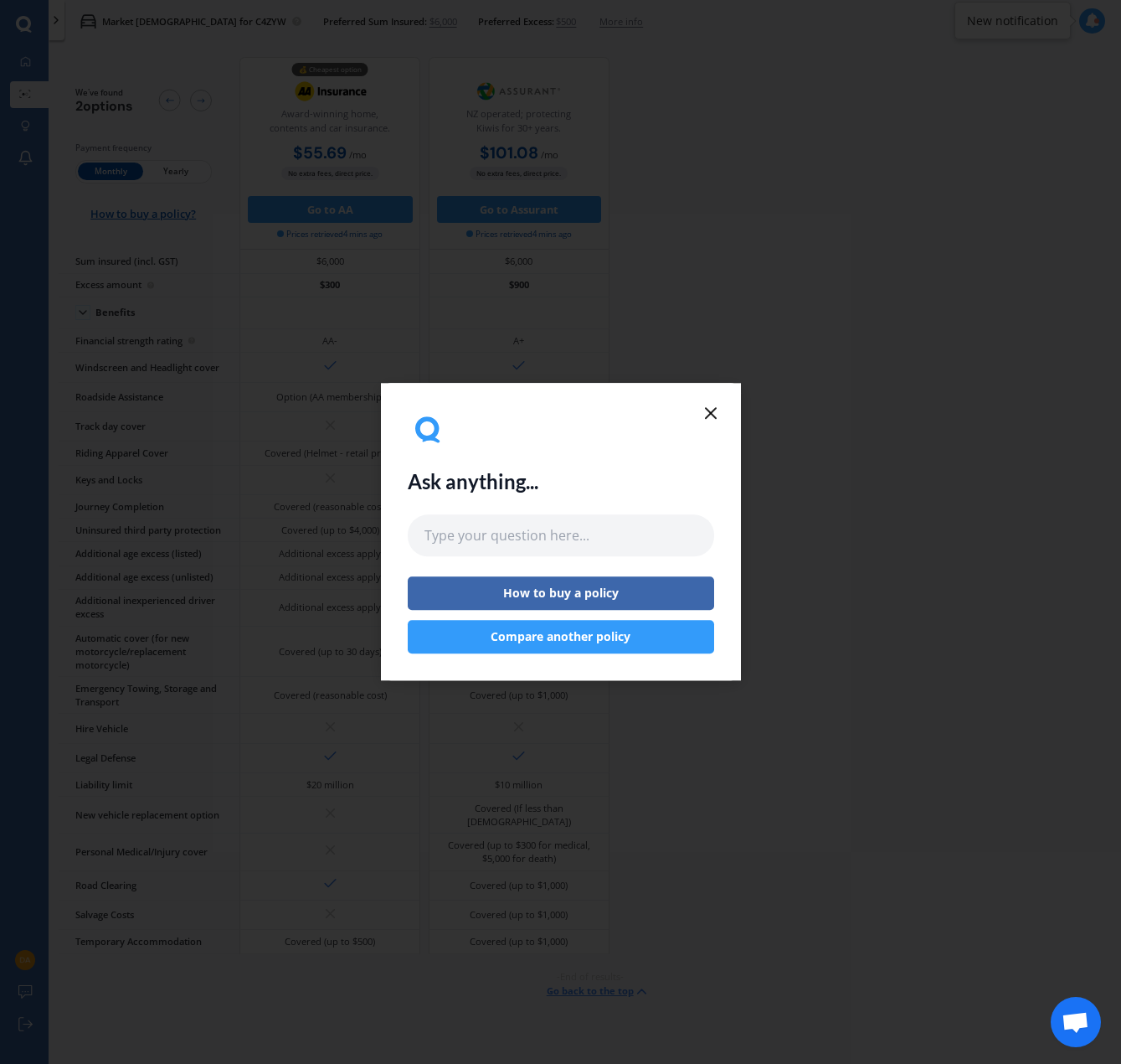
click at [717, 408] on icon at bounding box center [711, 413] width 20 height 20
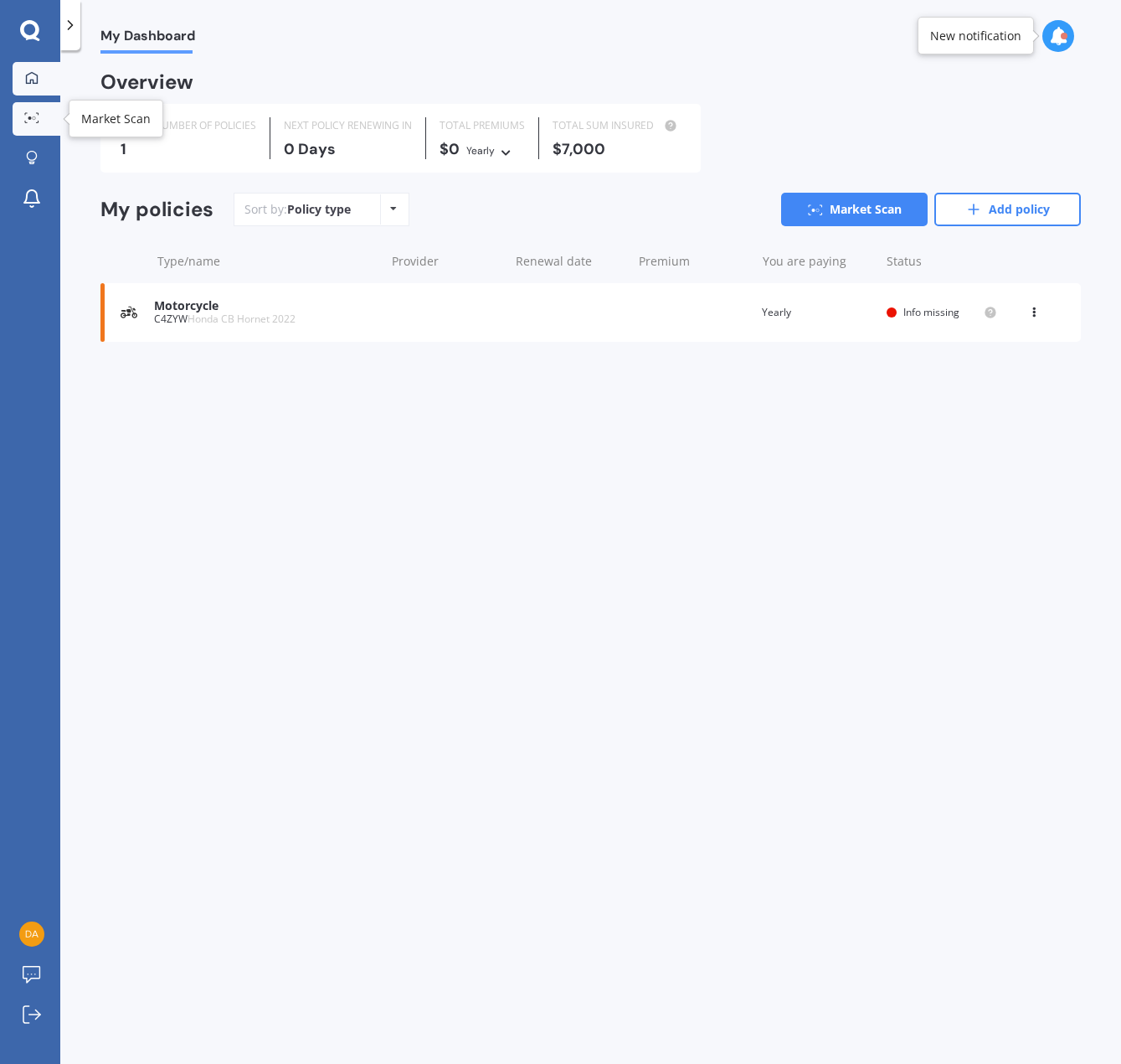
drag, startPoint x: 17, startPoint y: 119, endPoint x: 26, endPoint y: 124, distance: 10.3
click at [17, 119] on link "Market Scan" at bounding box center [36, 119] width 48 height 34
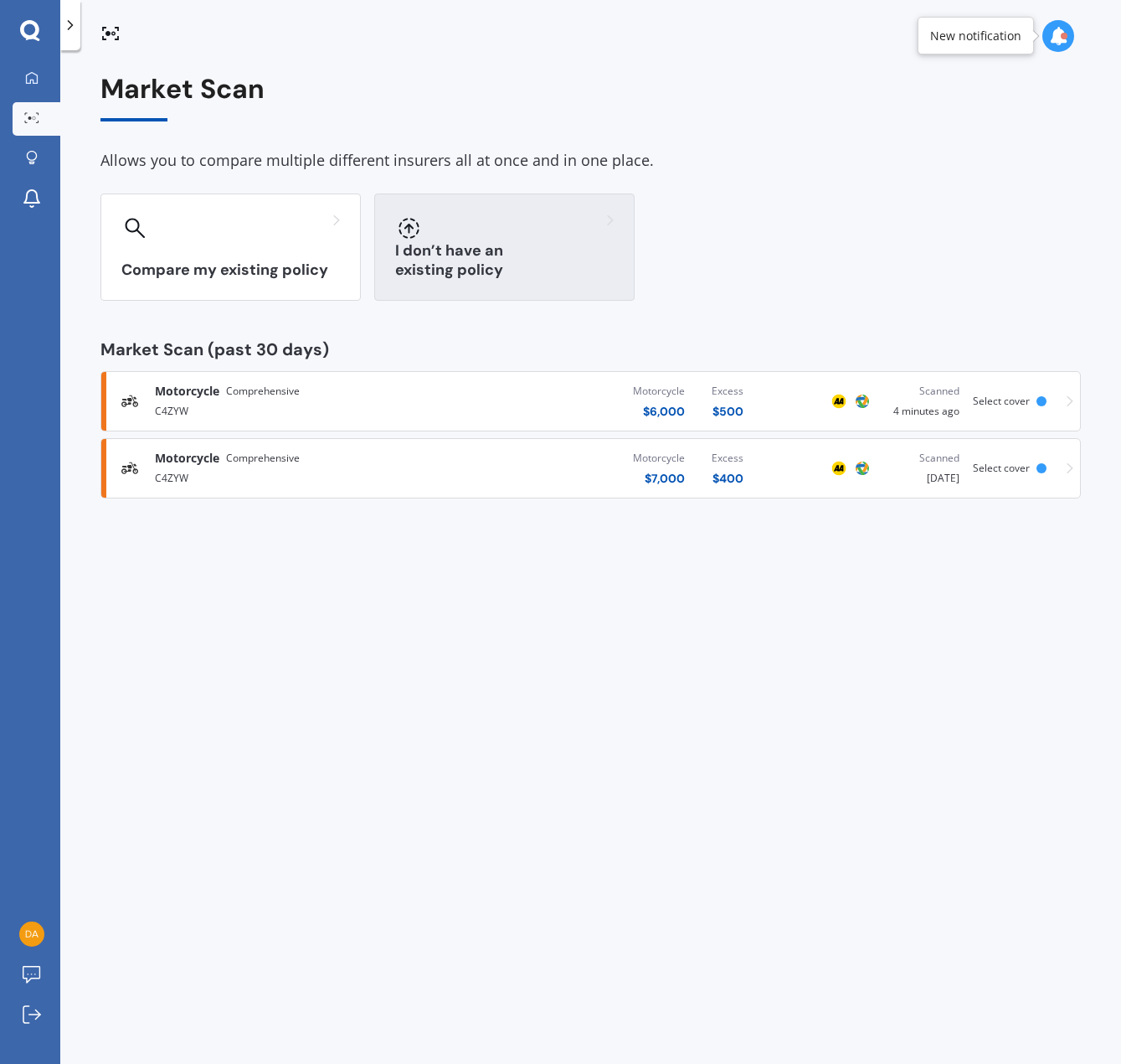
click at [445, 282] on div "I don’t have an existing policy" at bounding box center [504, 246] width 260 height 107
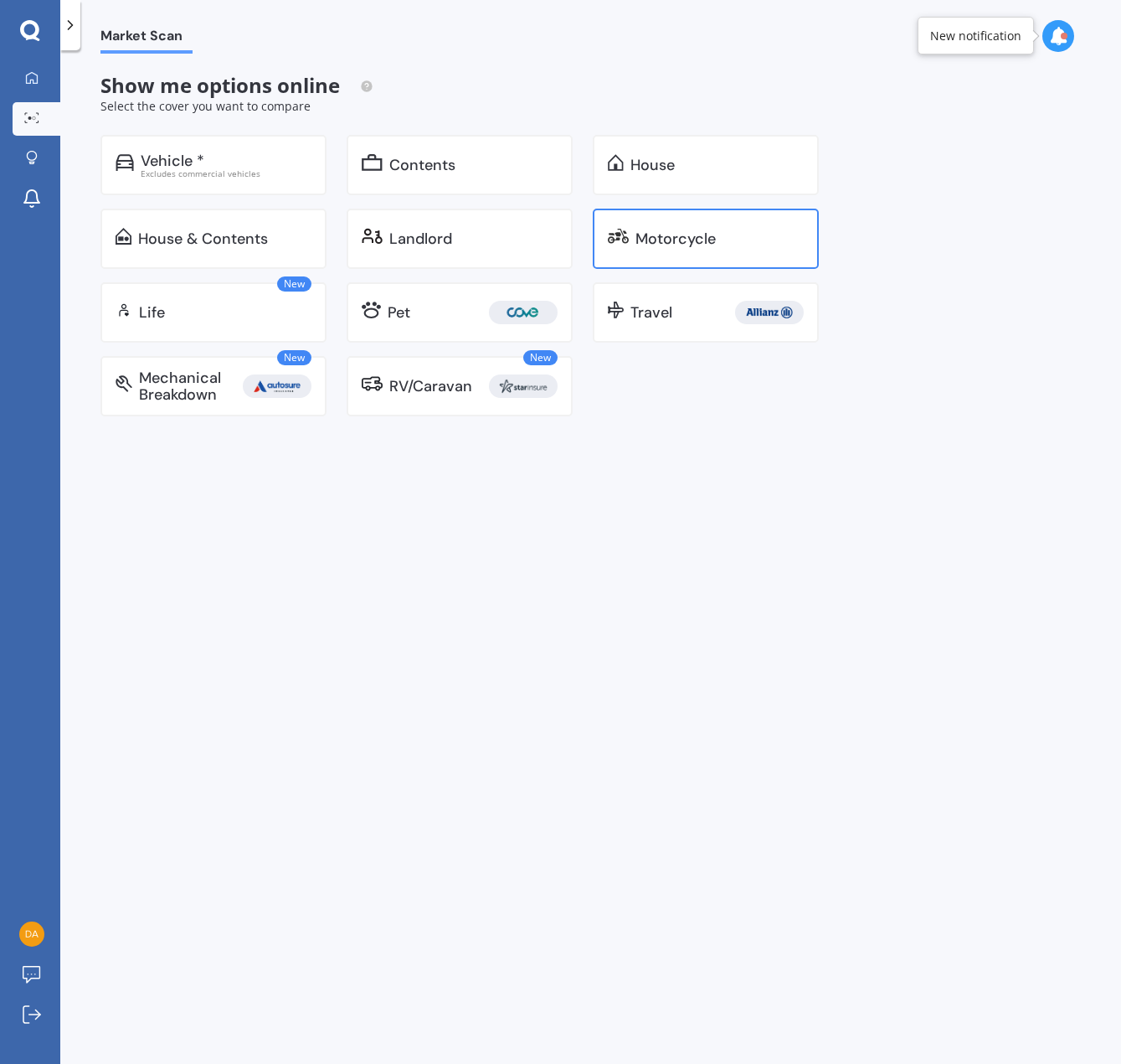
click at [603, 239] on div "Motorcycle" at bounding box center [705, 239] width 226 height 61
select select "05"
select select "02"
select select "1974"
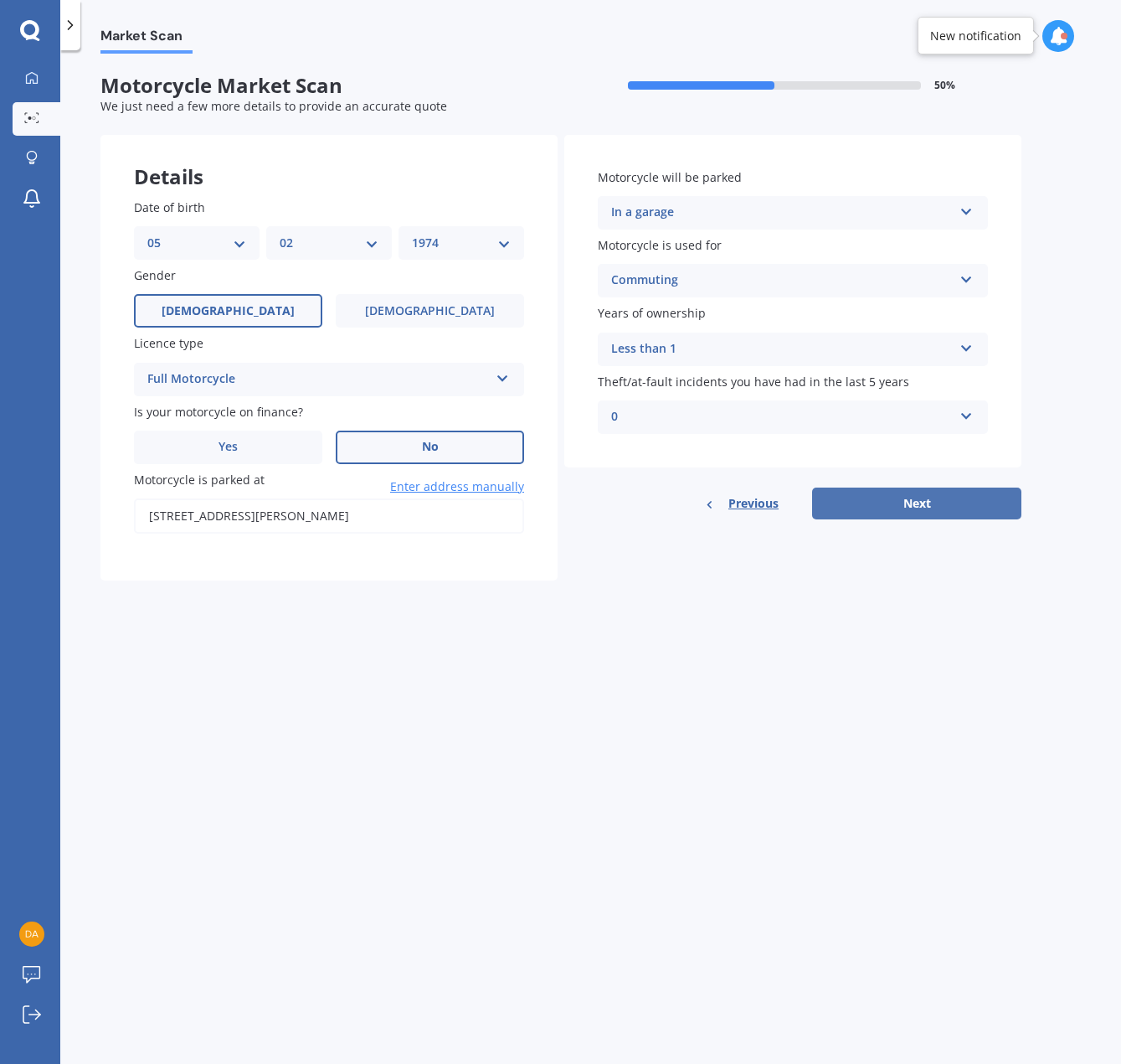
click at [835, 505] on button "Next" at bounding box center [917, 503] width 209 height 32
type input "[STREET_ADDRESS][PERSON_NAME]"
click at [974, 506] on button "Next" at bounding box center [917, 503] width 209 height 32
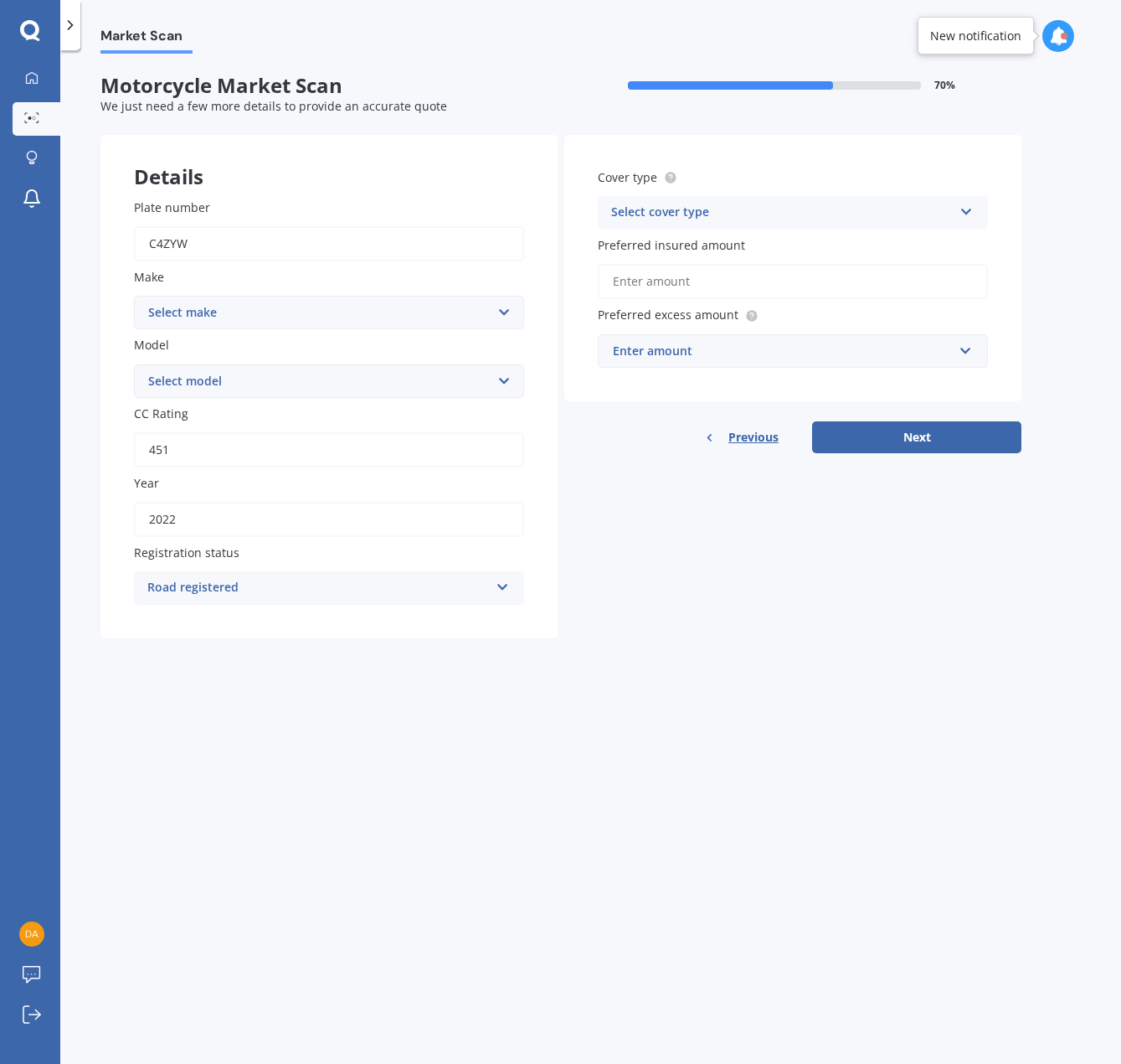
click at [403, 304] on select "Select make Ace Adly Aeon AJP American Iron Horse Aprilia Arrow Baotian [PERSON…" at bounding box center [329, 313] width 390 height 34
select select "Honda"
click at [134, 296] on select "Select make Ace Adly Aeon AJP American Iron Horse Aprilia Arrow Baotian [PERSON…" at bounding box center [329, 313] width 390 height 34
click at [206, 390] on select "Select model ADV Africa Twin Big Red Big Ruckus C ZZ CB CB Hornet CB Jade CB Pr…" at bounding box center [329, 381] width 390 height 34
select select "CB Hornet"
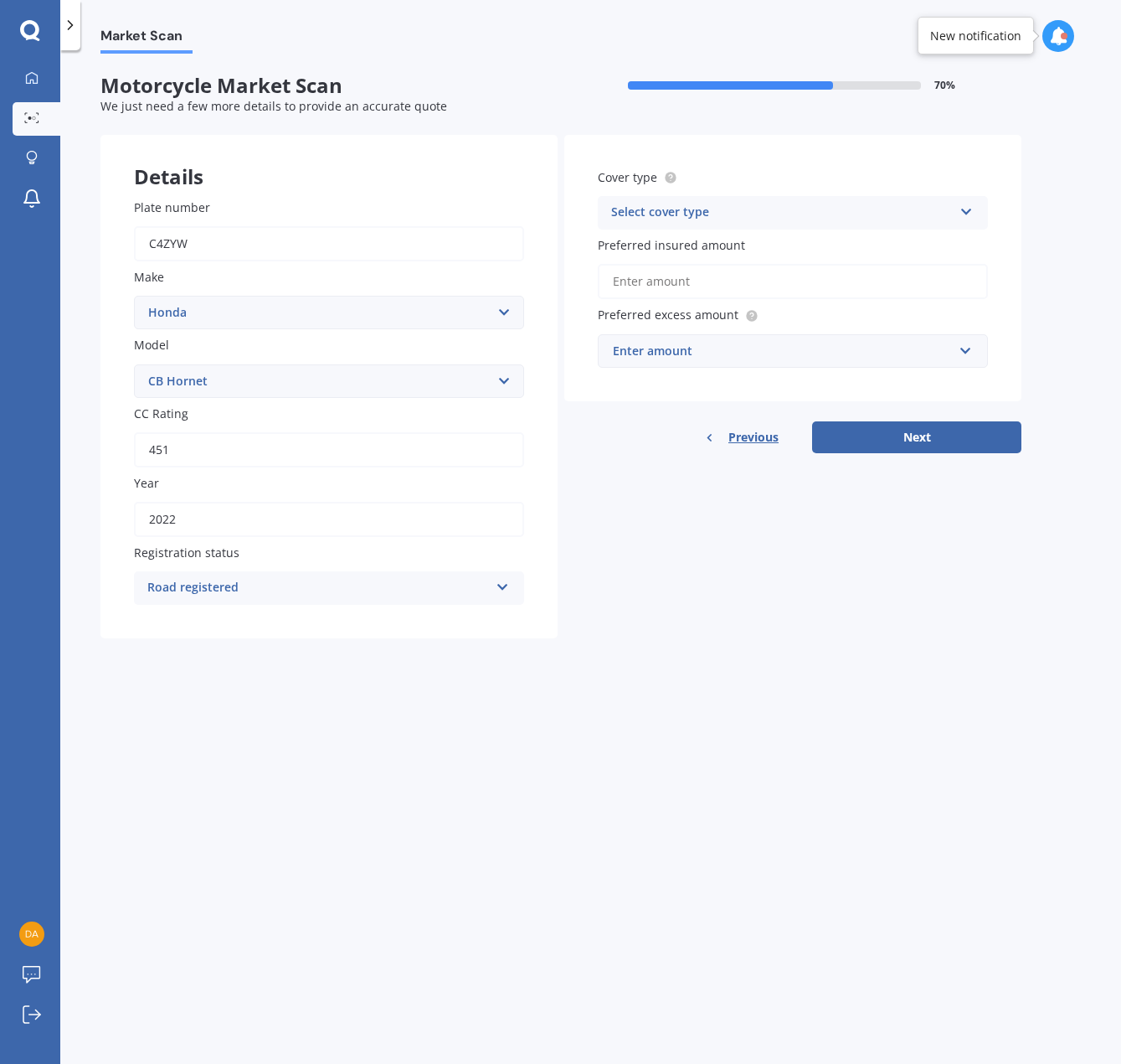
click at [134, 364] on select "Select model ADV Africa Twin Big Red Big Ruckus C ZZ CB CB Hornet CB Jade CB Pr…" at bounding box center [329, 381] width 390 height 34
click at [690, 203] on div "Select cover type" at bounding box center [781, 212] width 341 height 20
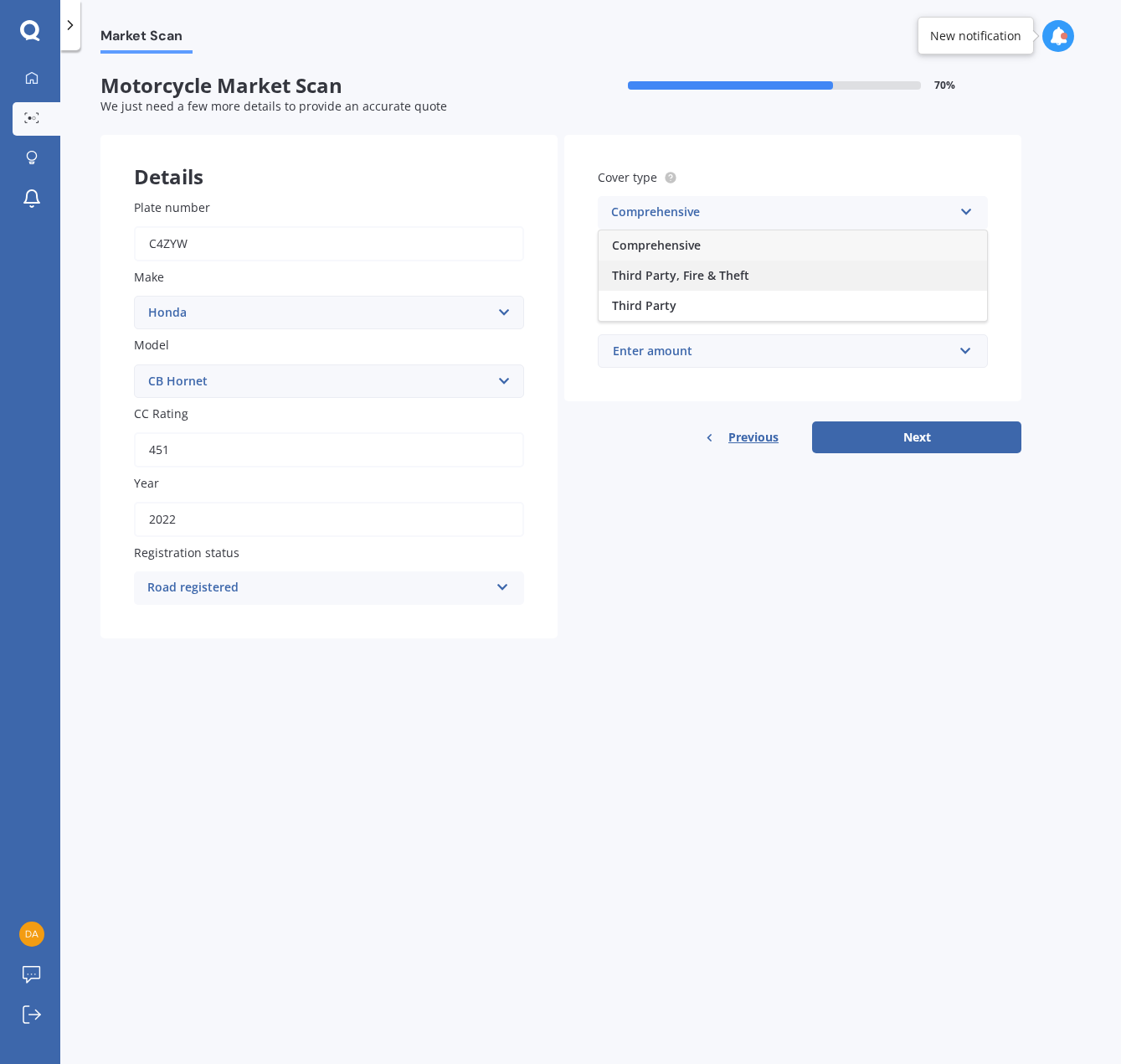
click at [674, 271] on span "Third Party, Fire & Theft" at bounding box center [680, 275] width 137 height 16
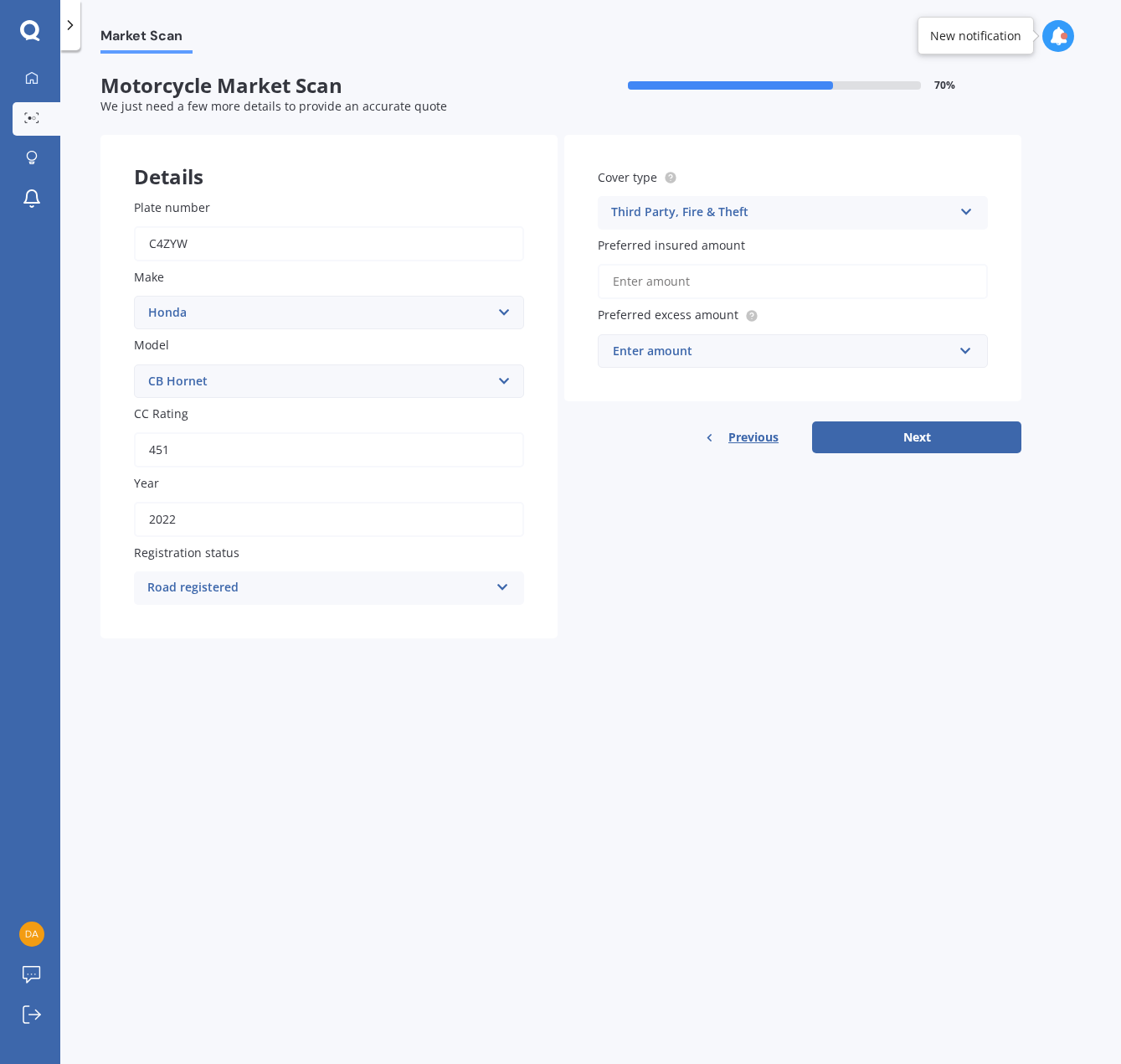
click at [681, 296] on input "Preferred insured amount" at bounding box center [792, 282] width 390 height 35
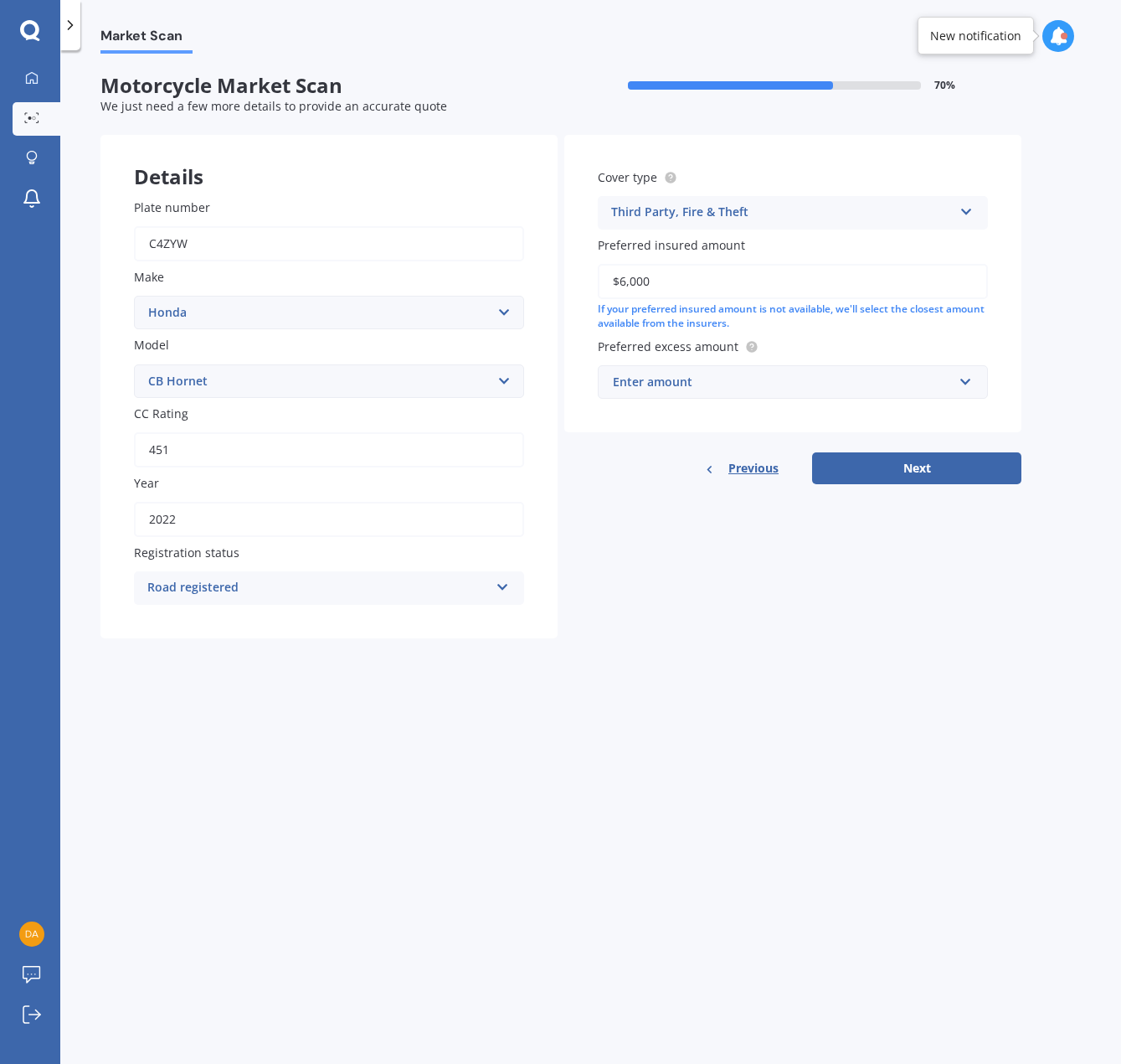
type input "$6,000"
click at [677, 369] on input "text" at bounding box center [786, 382] width 375 height 32
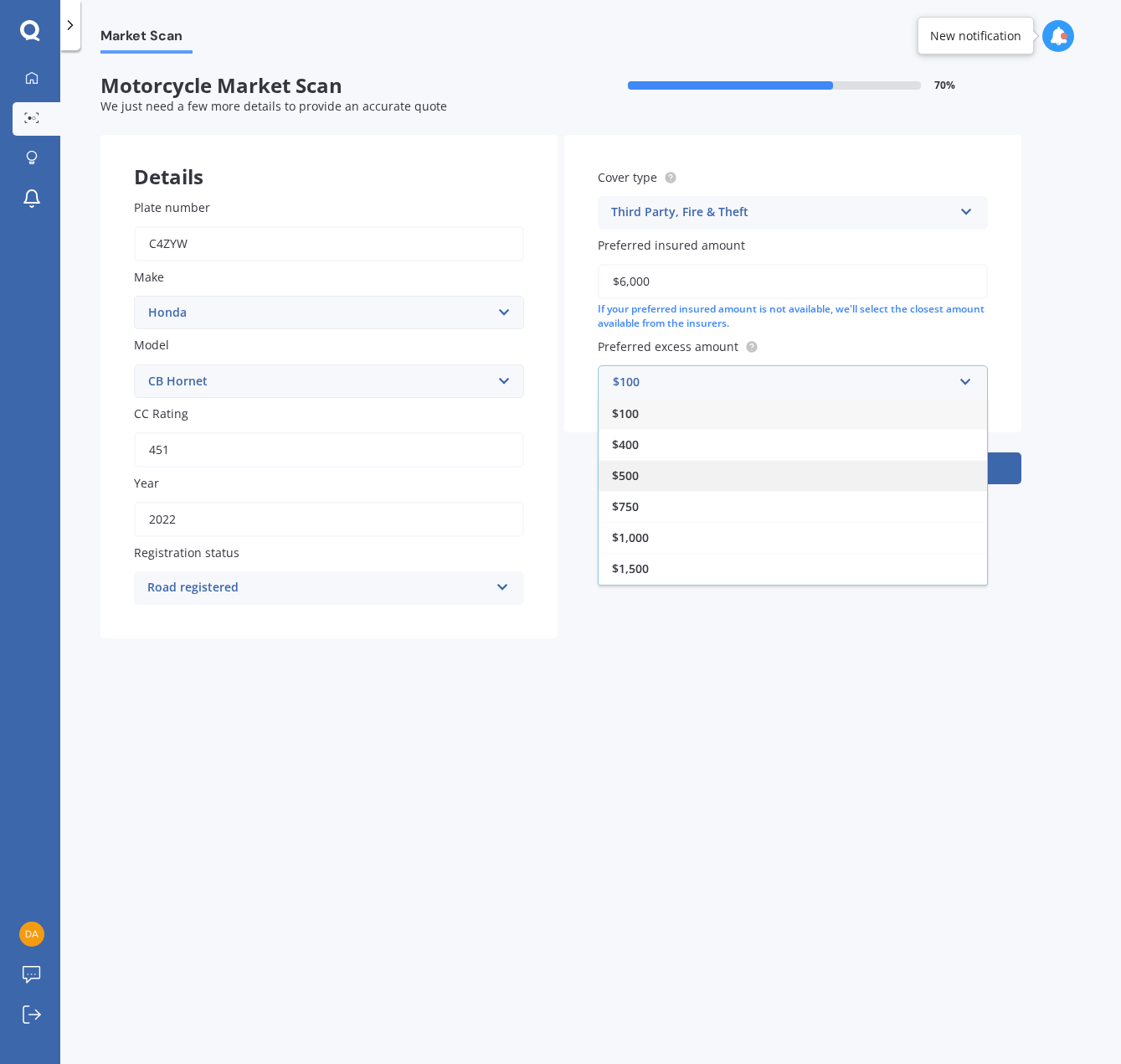
click at [665, 460] on div "$500" at bounding box center [792, 475] width 389 height 31
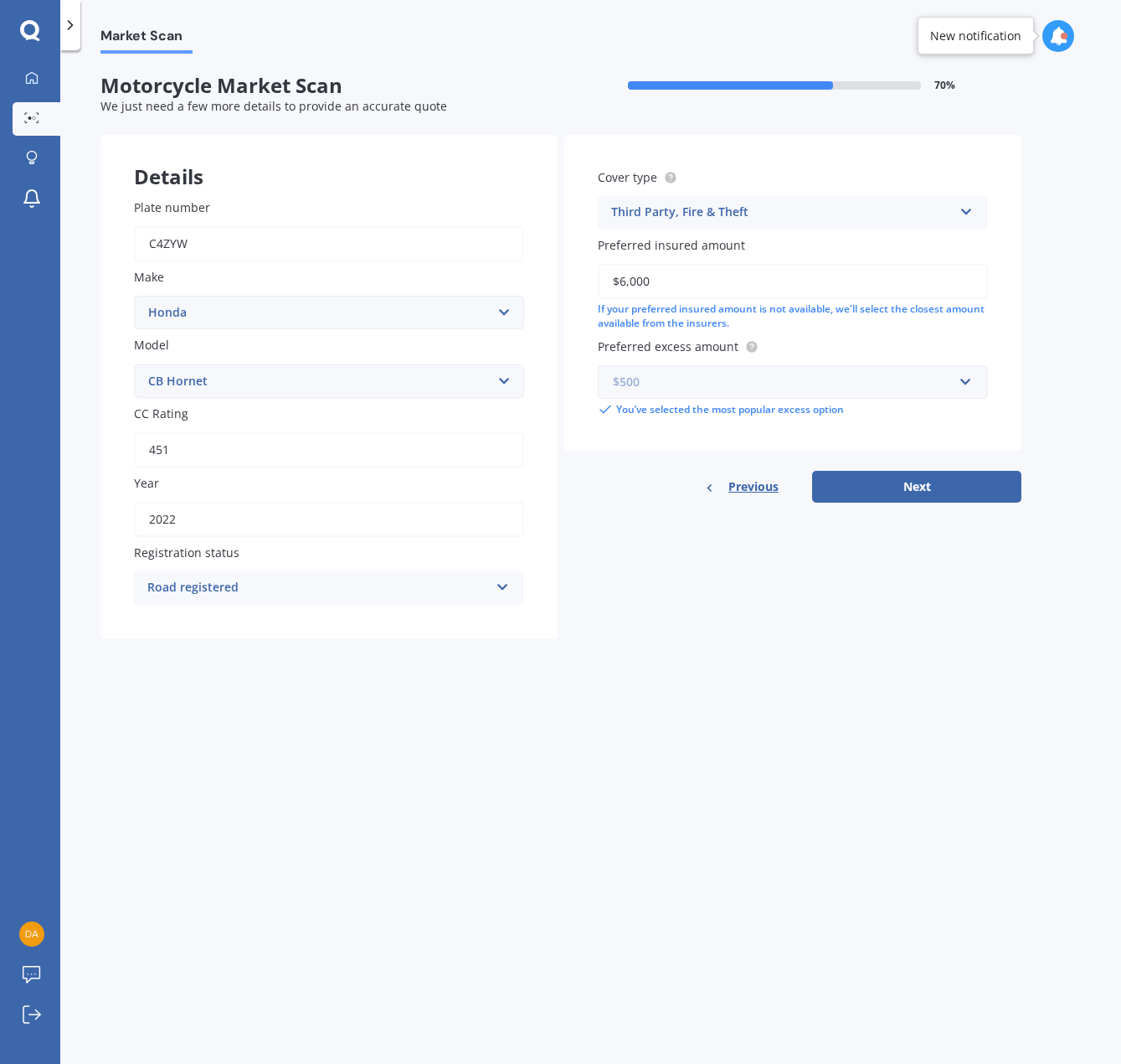
click at [716, 393] on input "text" at bounding box center [786, 382] width 375 height 32
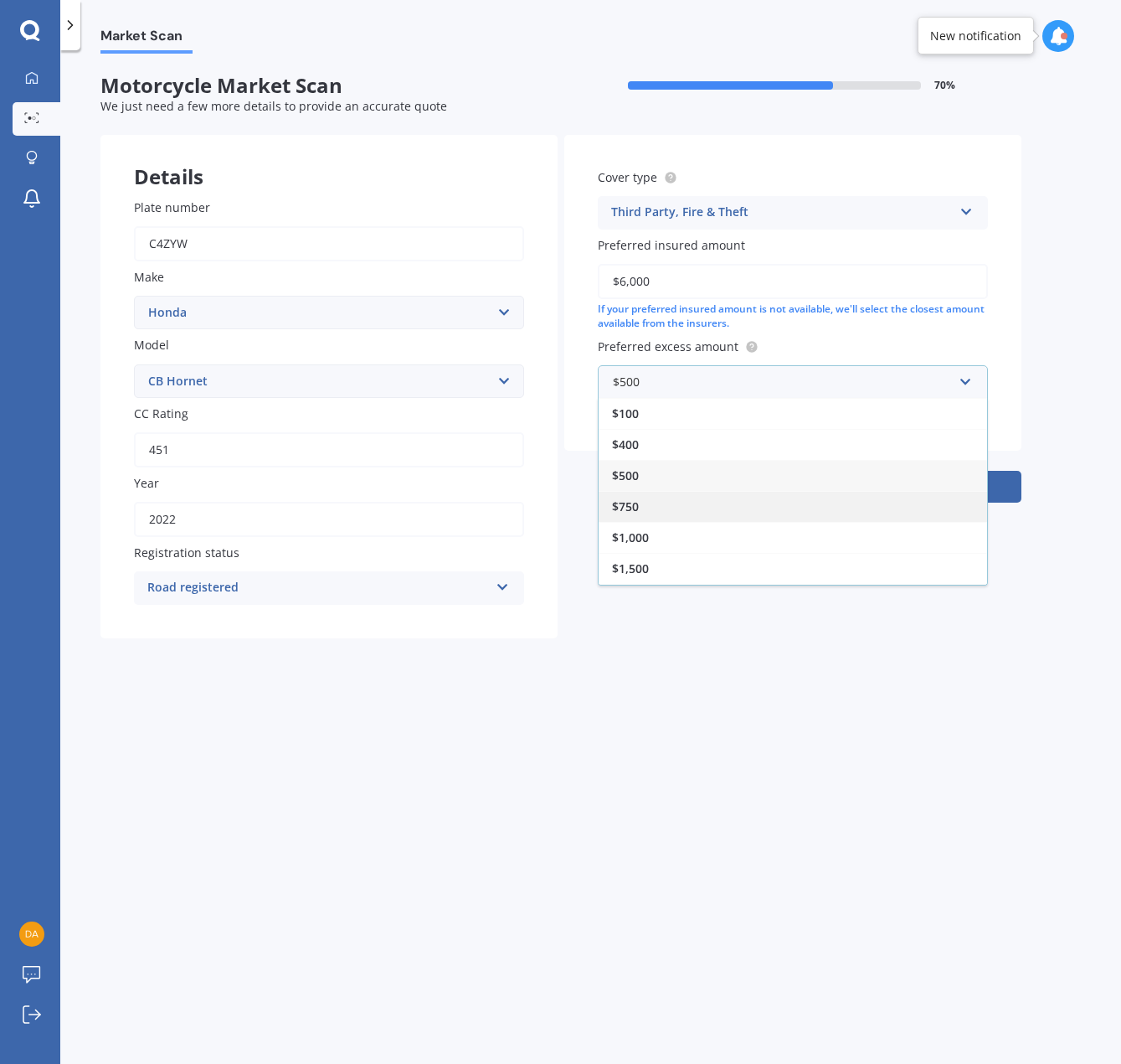
click at [656, 491] on div "$750" at bounding box center [792, 506] width 389 height 31
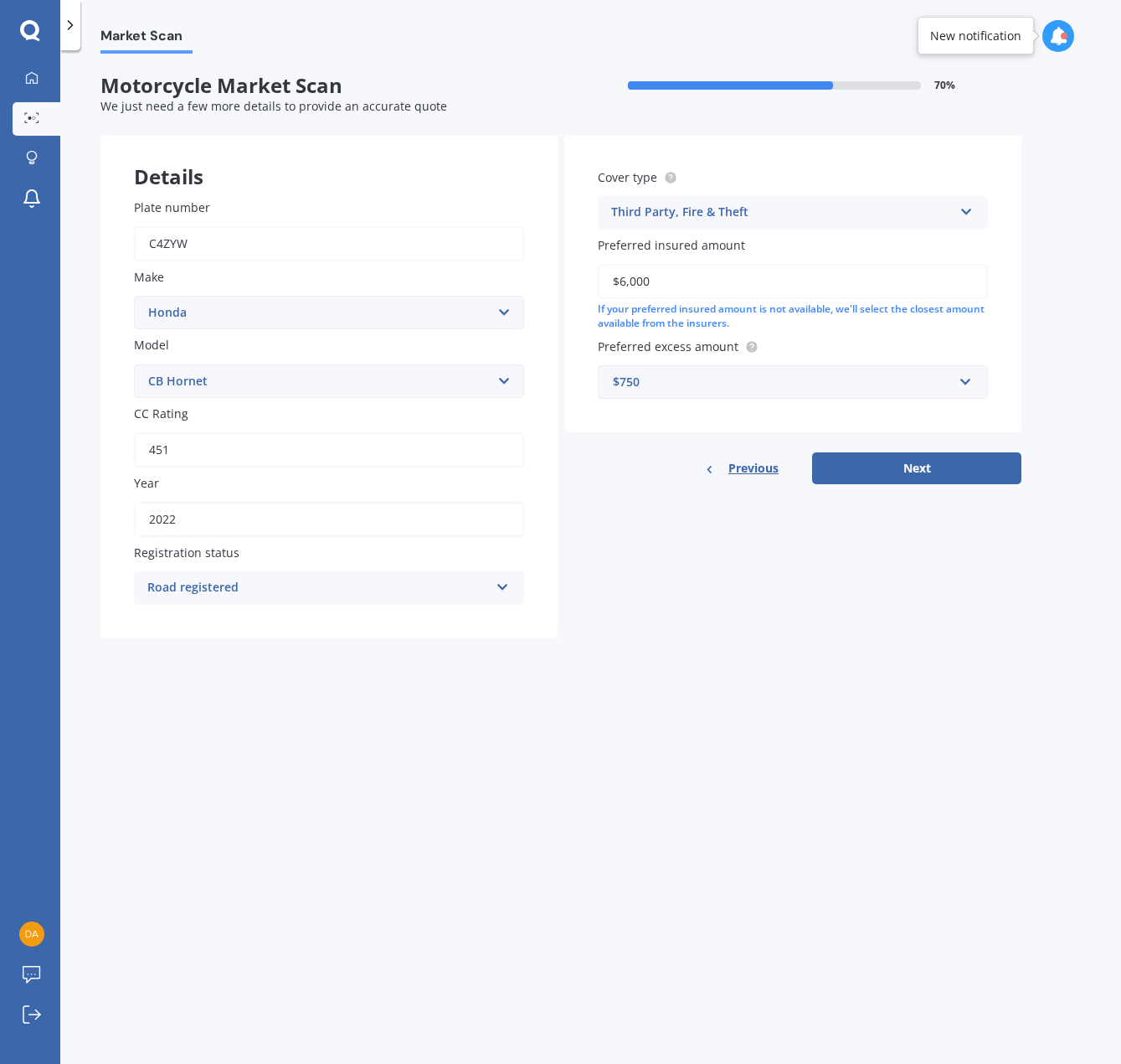
click at [929, 450] on div "Cover type Third Party, Fire & Theft Comprehensive Third Party, Fire & Theft Th…" at bounding box center [793, 309] width 457 height 349
click at [930, 454] on button "Next" at bounding box center [917, 468] width 209 height 32
select select "05"
select select "02"
select select "1974"
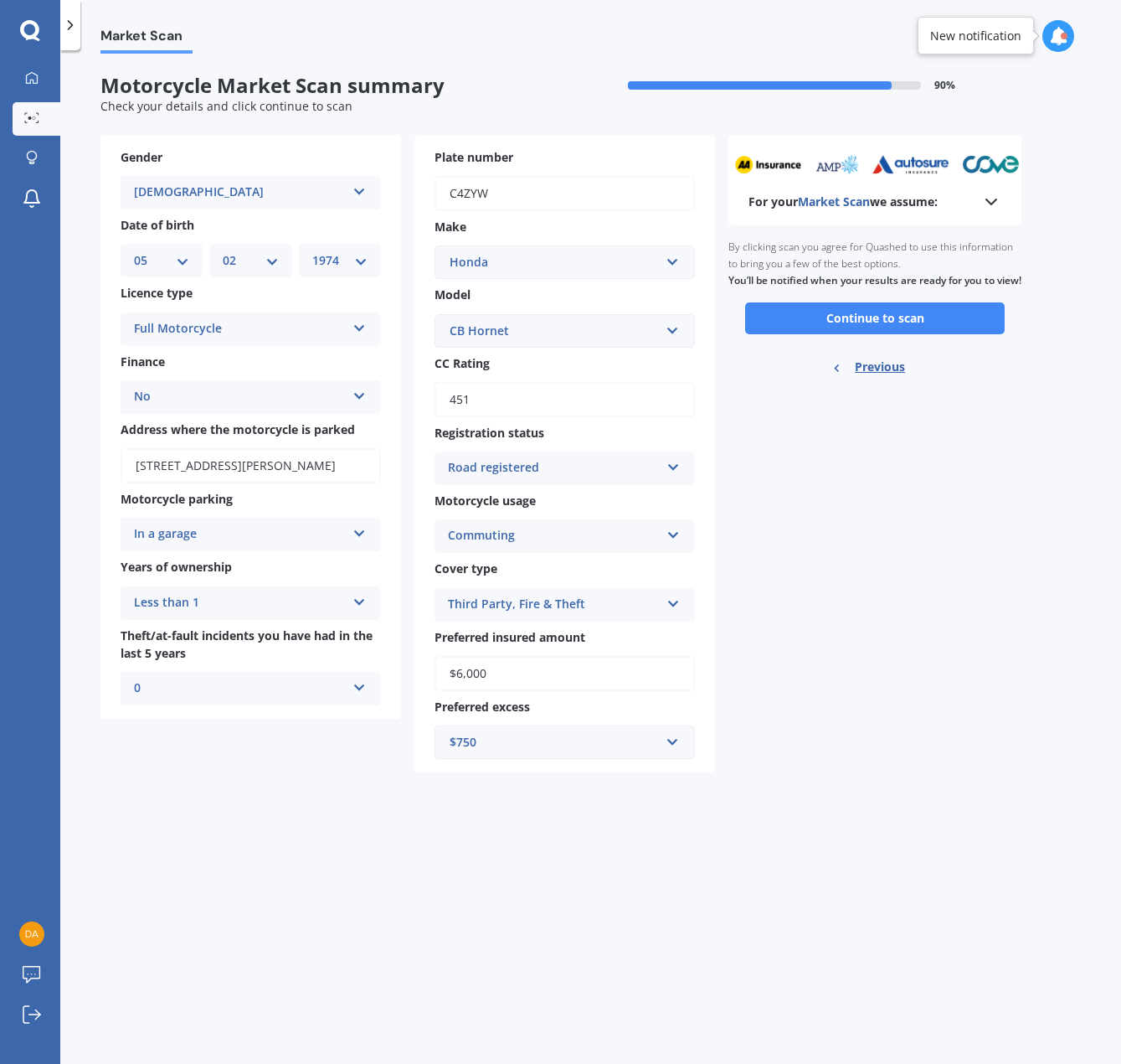
click at [818, 334] on button "Continue to scan" at bounding box center [875, 319] width 260 height 32
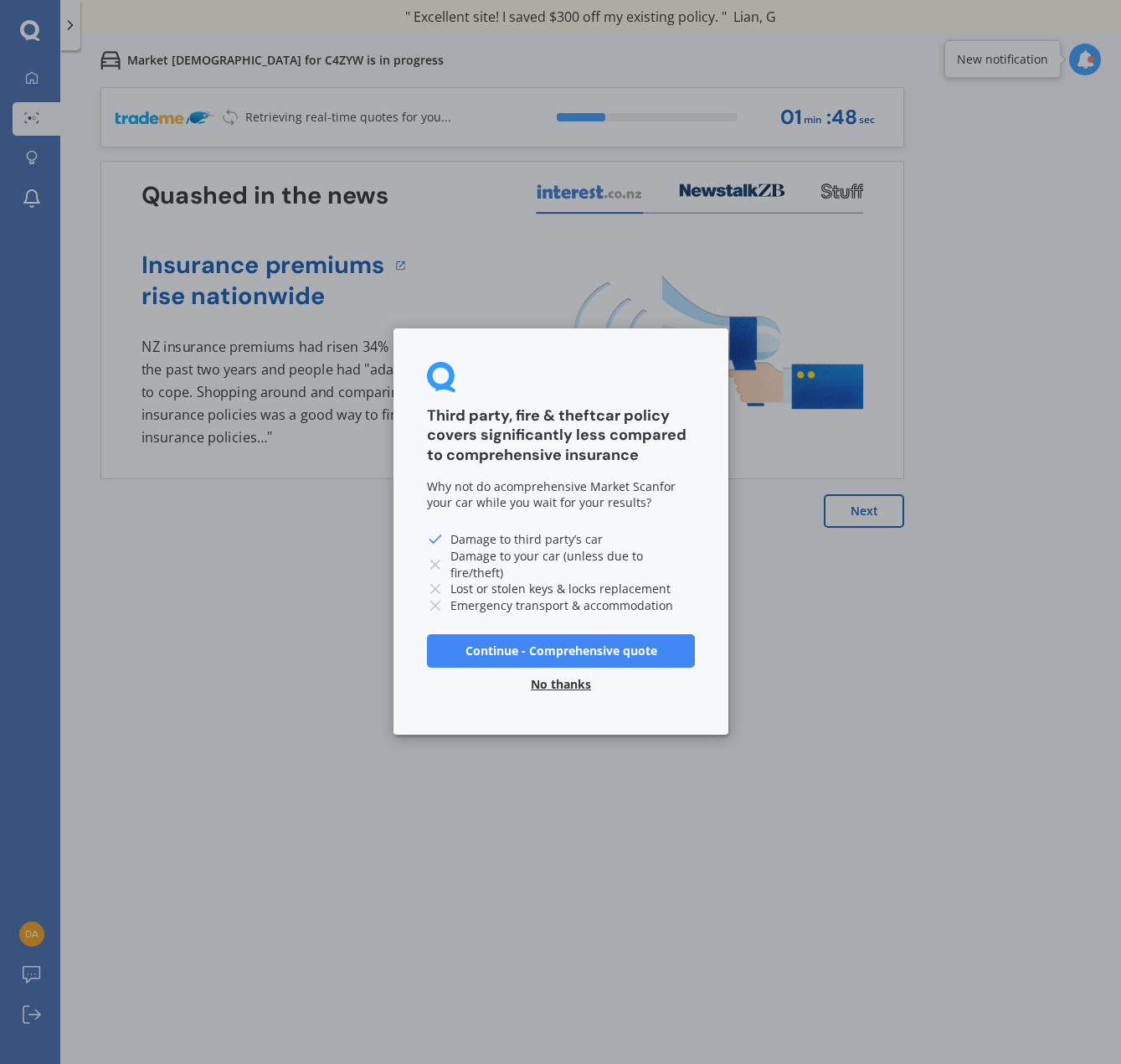
click at [555, 684] on button "No thanks" at bounding box center [560, 685] width 80 height 34
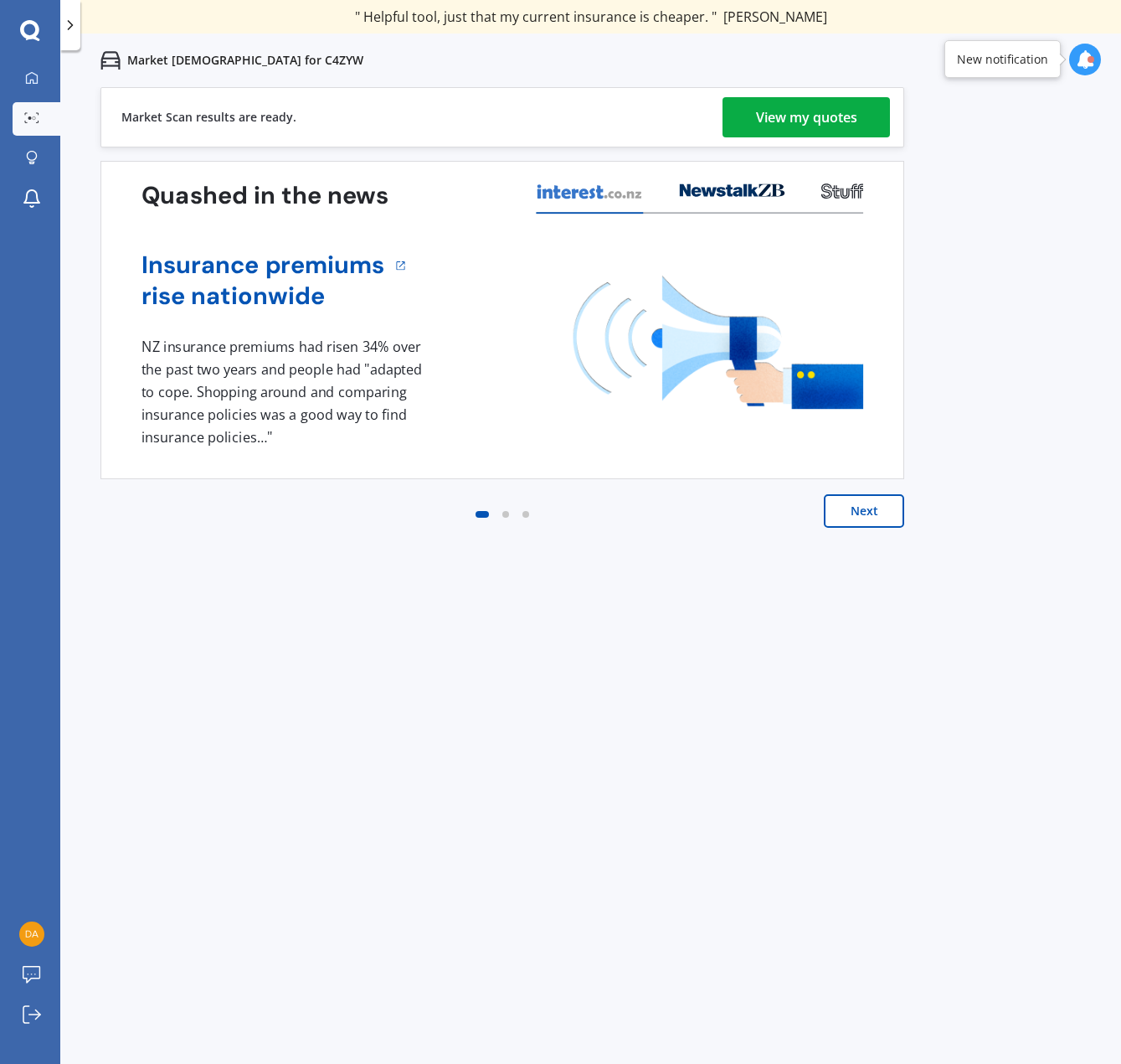
click at [775, 120] on div "View my quotes" at bounding box center [807, 117] width 101 height 40
